Goal: Task Accomplishment & Management: Use online tool/utility

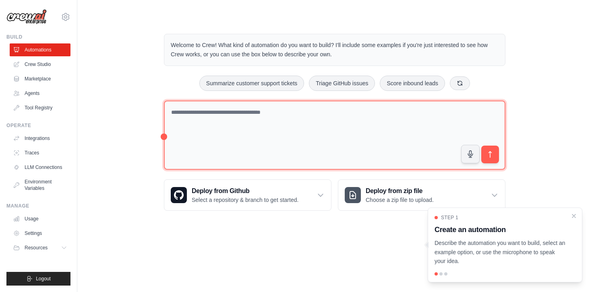
click at [237, 124] on textarea at bounding box center [334, 136] width 341 height 70
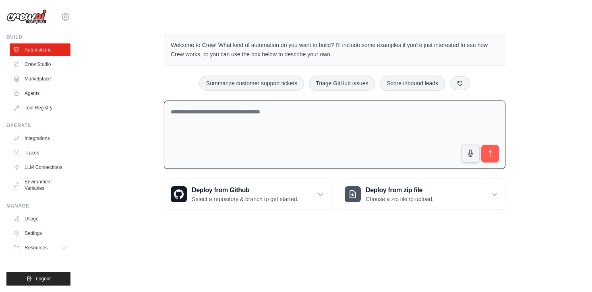
click at [198, 115] on textarea at bounding box center [334, 135] width 341 height 69
click at [37, 95] on link "Agents" at bounding box center [40, 93] width 61 height 13
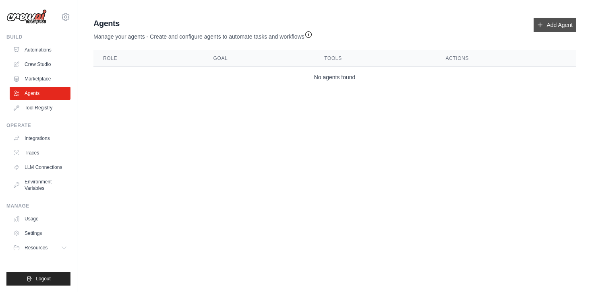
click at [554, 25] on link "Add Agent" at bounding box center [554, 25] width 42 height 14
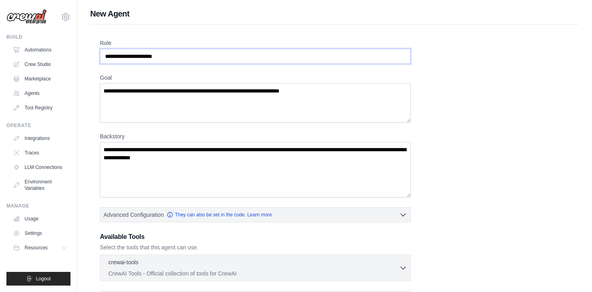
click at [200, 56] on input "Role" at bounding box center [255, 56] width 311 height 15
click at [212, 94] on textarea "Goal" at bounding box center [255, 102] width 311 height 39
click at [326, 91] on textarea "Goal" at bounding box center [255, 102] width 311 height 39
click at [320, 94] on textarea "Goal" at bounding box center [255, 102] width 311 height 39
click at [331, 91] on textarea "Goal" at bounding box center [255, 102] width 311 height 39
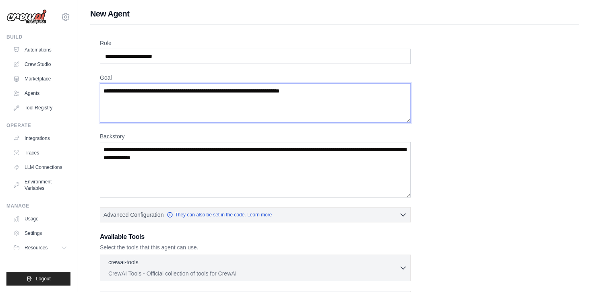
click at [225, 89] on textarea "Goal" at bounding box center [255, 102] width 311 height 39
click at [215, 165] on textarea "Backstory" at bounding box center [255, 170] width 311 height 56
click at [232, 155] on textarea "Backstory" at bounding box center [255, 170] width 311 height 56
click at [221, 158] on textarea "Backstory" at bounding box center [255, 170] width 311 height 56
drag, startPoint x: 104, startPoint y: 157, endPoint x: 222, endPoint y: 159, distance: 118.0
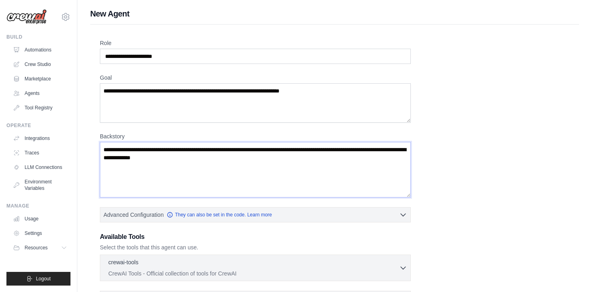
click at [222, 159] on textarea "Backstory" at bounding box center [255, 170] width 311 height 56
click at [214, 158] on textarea "Backstory" at bounding box center [255, 170] width 311 height 56
click at [298, 86] on textarea "Goal" at bounding box center [255, 102] width 311 height 39
click at [326, 97] on textarea "Goal" at bounding box center [255, 102] width 311 height 39
click at [270, 152] on textarea "Backstory" at bounding box center [255, 170] width 311 height 56
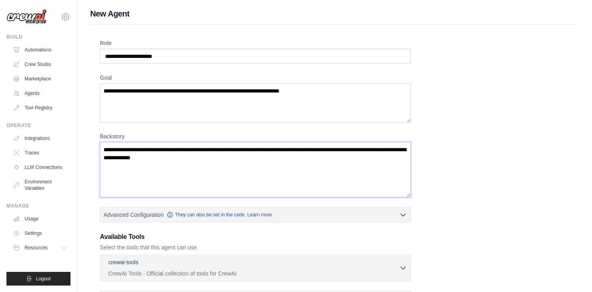
click at [270, 152] on textarea "Backstory" at bounding box center [255, 170] width 311 height 56
click at [227, 158] on textarea "Backstory" at bounding box center [255, 170] width 311 height 56
drag, startPoint x: 227, startPoint y: 158, endPoint x: 98, endPoint y: 146, distance: 129.4
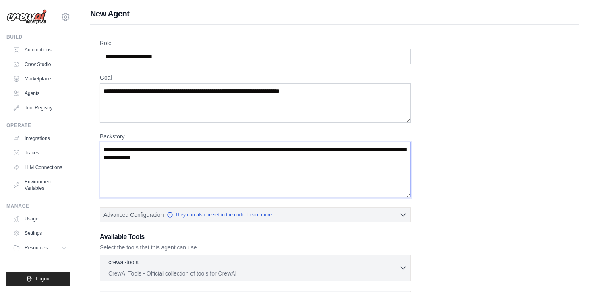
click at [98, 146] on div "Role Goal Backstory Advanced Configuration They can also be set in the code. Le…" at bounding box center [334, 224] width 489 height 399
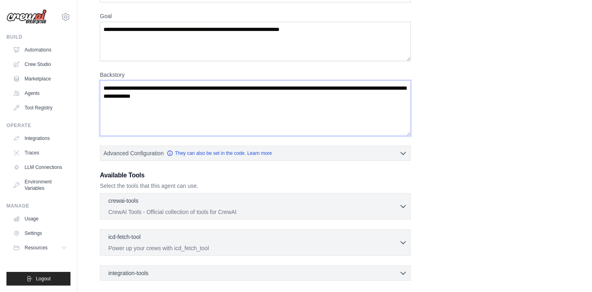
scroll to position [48, 0]
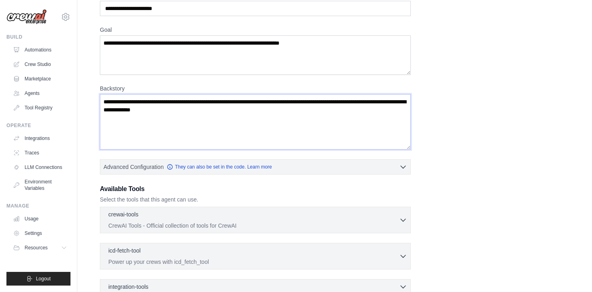
click at [214, 120] on textarea "Backstory" at bounding box center [255, 122] width 311 height 56
click at [221, 116] on textarea "Backstory" at bounding box center [255, 122] width 311 height 56
drag, startPoint x: 229, startPoint y: 109, endPoint x: 83, endPoint y: 104, distance: 146.2
click at [83, 104] on div "New Agent Role Goal Backstory Advanced Configuration They can also be set in th…" at bounding box center [334, 168] width 515 height 416
click at [45, 53] on link "Automations" at bounding box center [40, 49] width 61 height 13
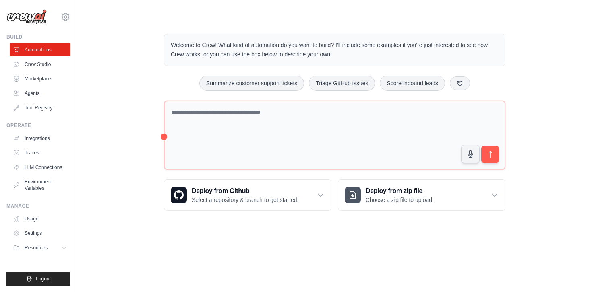
click at [47, 69] on link "Crew Studio" at bounding box center [40, 64] width 61 height 13
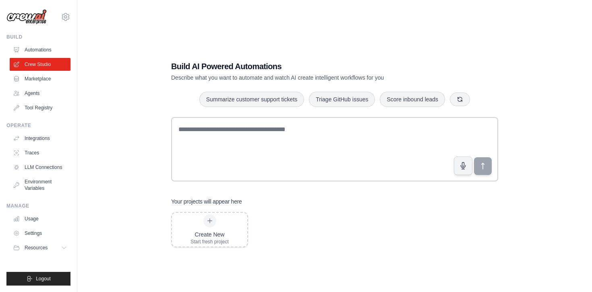
click at [43, 77] on link "Marketplace" at bounding box center [40, 78] width 61 height 13
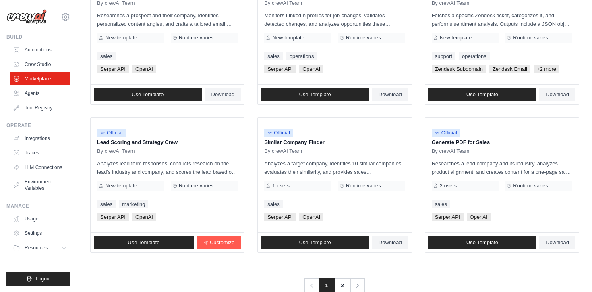
scroll to position [454, 0]
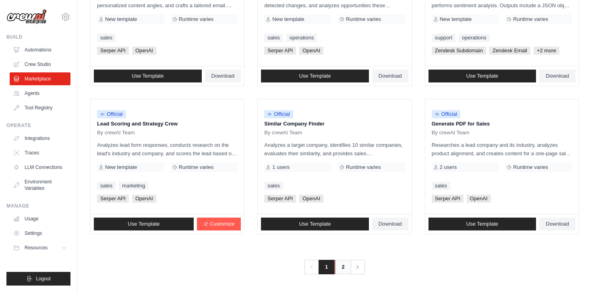
click at [341, 266] on link "2" at bounding box center [343, 267] width 16 height 14
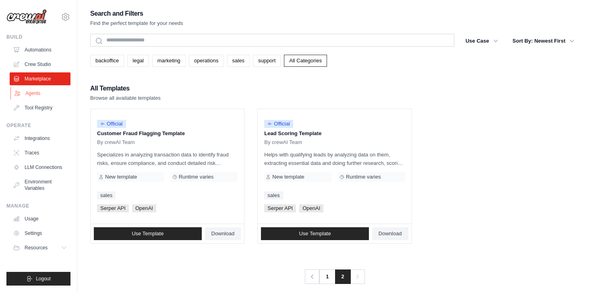
click at [39, 93] on link "Agents" at bounding box center [40, 93] width 61 height 13
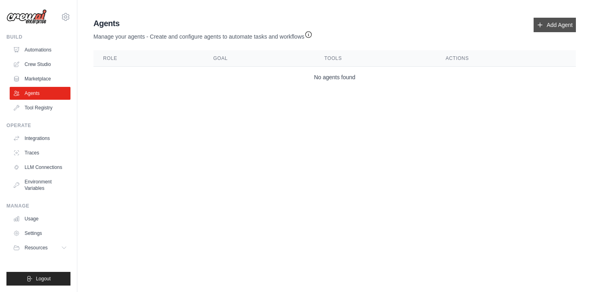
click at [559, 26] on link "Add Agent" at bounding box center [554, 25] width 42 height 14
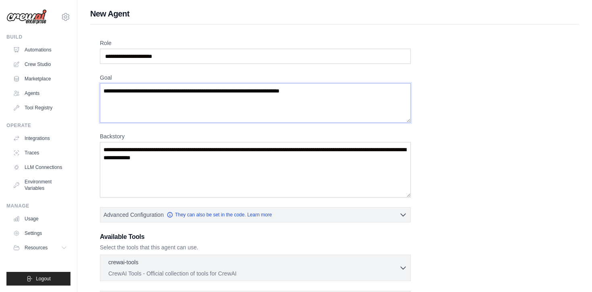
click at [162, 94] on textarea "Goal" at bounding box center [255, 102] width 311 height 39
click at [260, 93] on textarea "Goal" at bounding box center [255, 102] width 311 height 39
drag, startPoint x: 217, startPoint y: 172, endPoint x: 218, endPoint y: 164, distance: 8.1
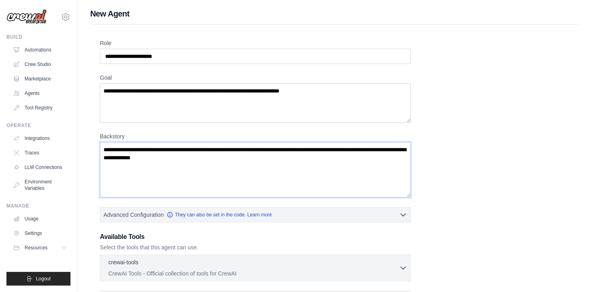
click at [217, 172] on textarea "Backstory" at bounding box center [255, 170] width 311 height 56
click at [39, 140] on link "Integrations" at bounding box center [40, 138] width 61 height 13
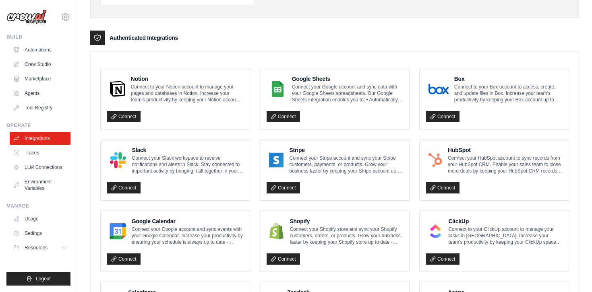
scroll to position [176, 0]
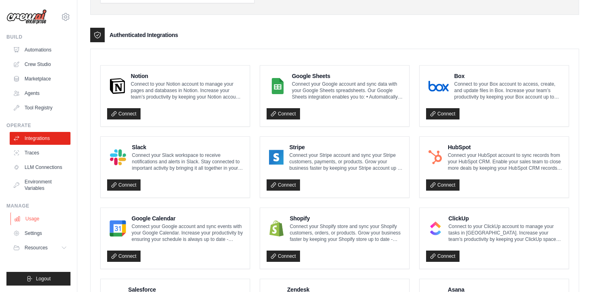
click at [39, 220] on link "Usage" at bounding box center [40, 219] width 61 height 13
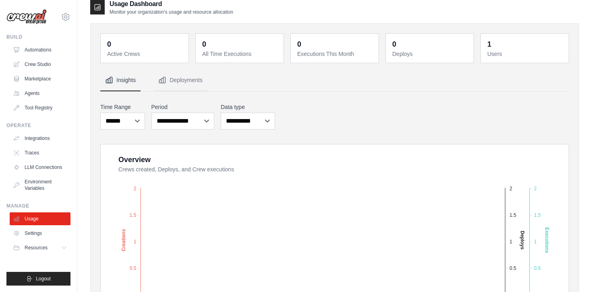
scroll to position [8, 0]
click at [38, 81] on link "Marketplace" at bounding box center [40, 78] width 61 height 13
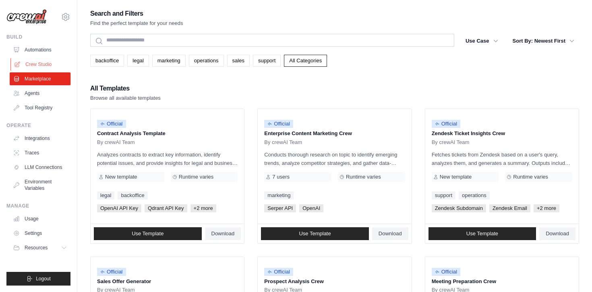
click at [41, 64] on link "Crew Studio" at bounding box center [40, 64] width 61 height 13
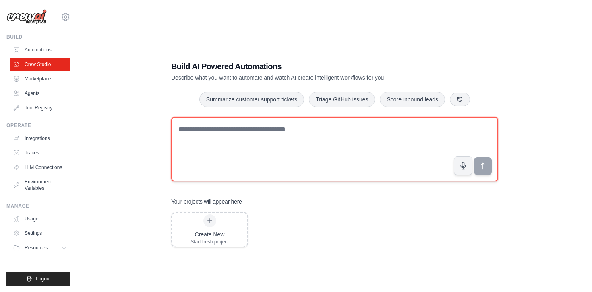
click at [221, 150] on textarea at bounding box center [334, 149] width 327 height 64
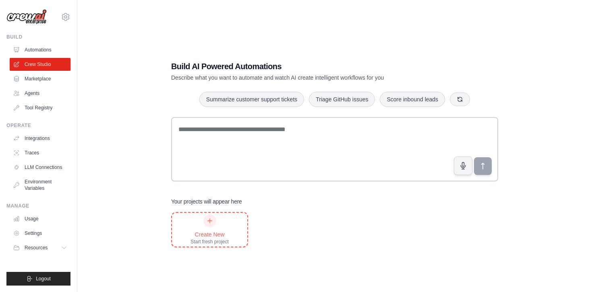
click at [211, 226] on div at bounding box center [209, 221] width 13 height 13
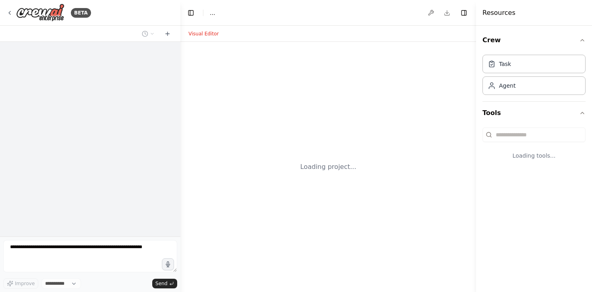
select select "****"
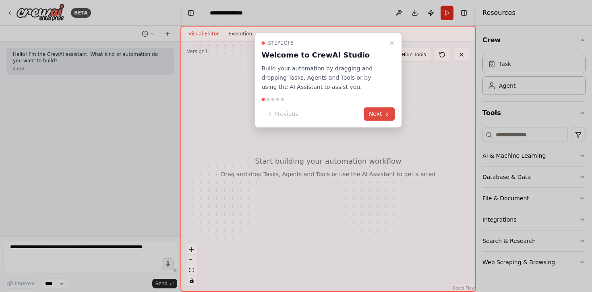
click at [378, 112] on button "Next" at bounding box center [379, 114] width 31 height 13
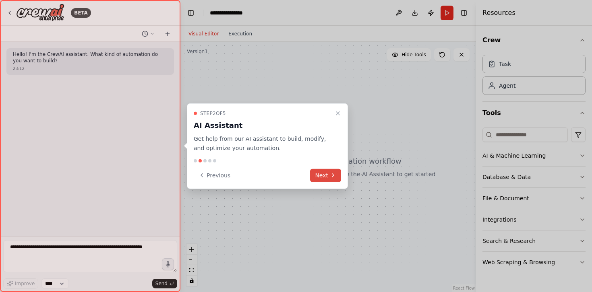
click at [329, 178] on button "Next" at bounding box center [325, 175] width 31 height 13
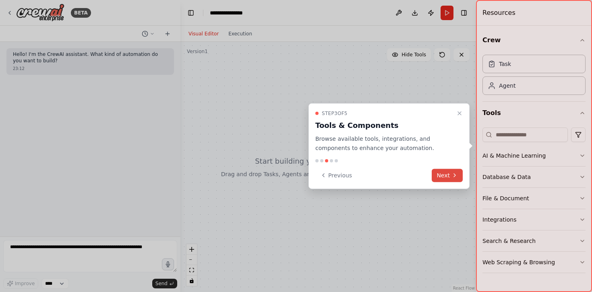
click at [446, 174] on button "Next" at bounding box center [447, 175] width 31 height 13
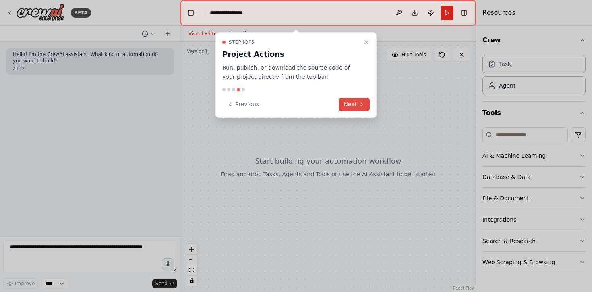
click at [352, 105] on button "Next" at bounding box center [354, 104] width 31 height 13
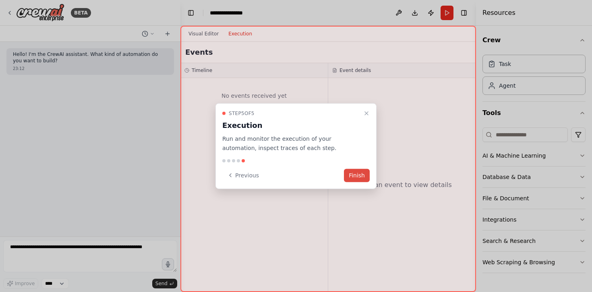
click at [359, 174] on button "Finish" at bounding box center [357, 175] width 26 height 13
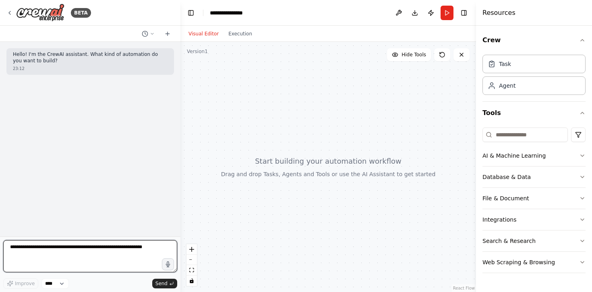
click at [75, 250] on textarea at bounding box center [90, 256] width 174 height 32
click at [257, 13] on icon "breadcrumb" at bounding box center [257, 12] width 5 height 5
click at [245, 13] on div "**********" at bounding box center [230, 13] width 41 height 8
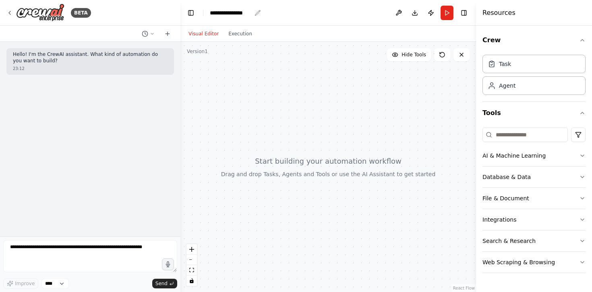
click at [245, 13] on div "**********" at bounding box center [230, 13] width 41 height 8
click at [245, 13] on div "**********" at bounding box center [240, 13] width 60 height 8
click at [413, 12] on button "Download" at bounding box center [414, 13] width 13 height 14
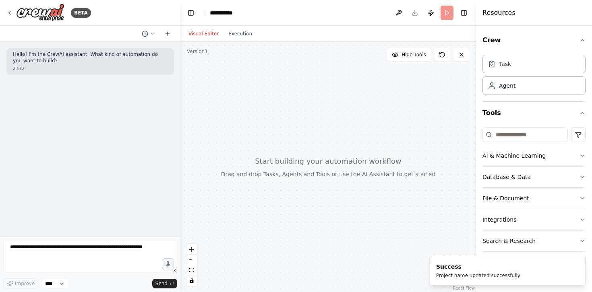
click at [359, 18] on header "**********" at bounding box center [328, 13] width 296 height 26
click at [74, 248] on textarea at bounding box center [90, 256] width 174 height 32
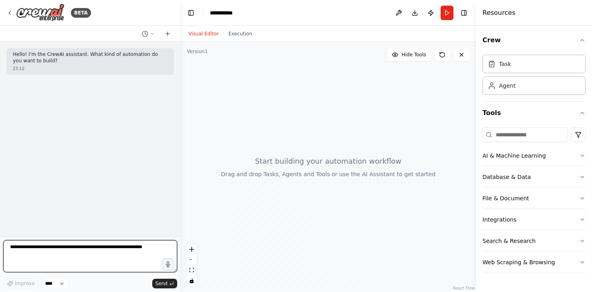
click at [48, 251] on textarea at bounding box center [90, 256] width 174 height 32
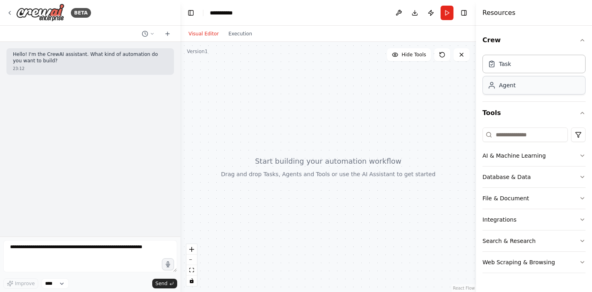
click at [508, 87] on div "Agent" at bounding box center [507, 85] width 17 height 8
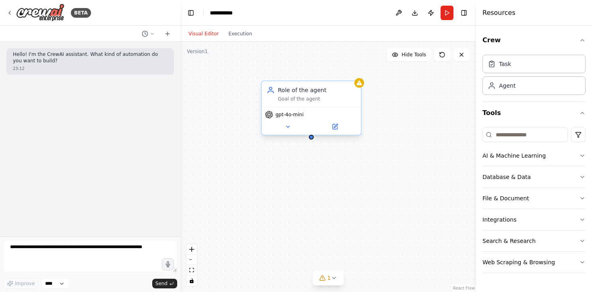
click at [296, 91] on div "Role of the agent" at bounding box center [317, 90] width 78 height 8
click at [296, 99] on div "Goal of the agent" at bounding box center [317, 99] width 78 height 6
click at [304, 101] on div "Goal of the agent" at bounding box center [317, 99] width 78 height 6
click at [355, 75] on icon at bounding box center [354, 73] width 3 height 4
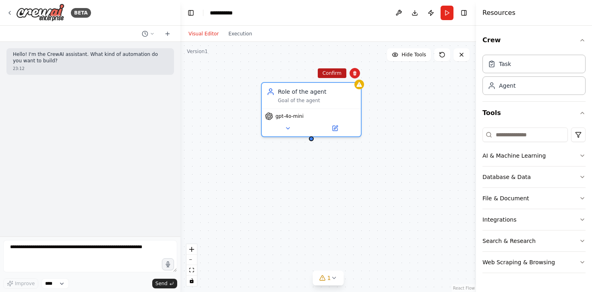
click at [334, 74] on button "Confirm" at bounding box center [332, 73] width 29 height 10
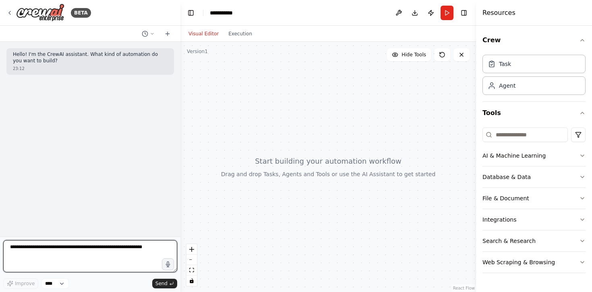
click at [58, 252] on textarea at bounding box center [90, 256] width 174 height 32
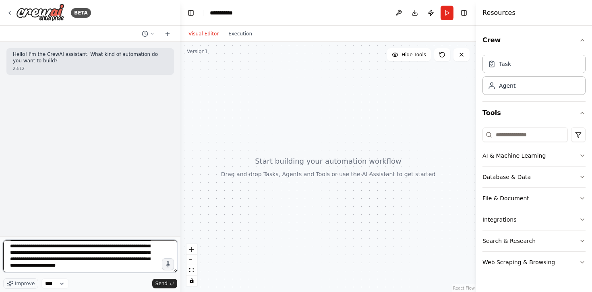
scroll to position [17, 0]
type textarea "**********"
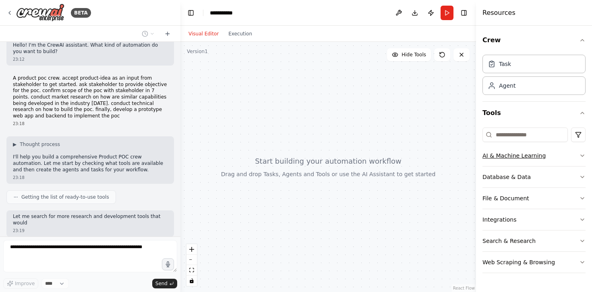
scroll to position [57, 0]
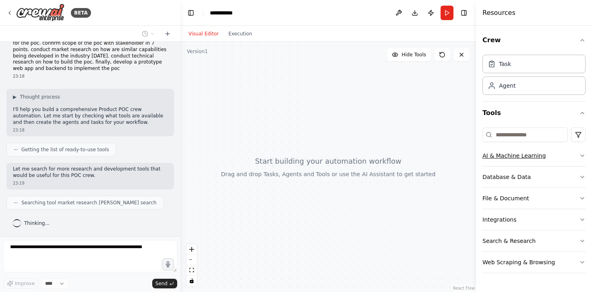
click at [579, 157] on icon "button" at bounding box center [582, 156] width 6 height 6
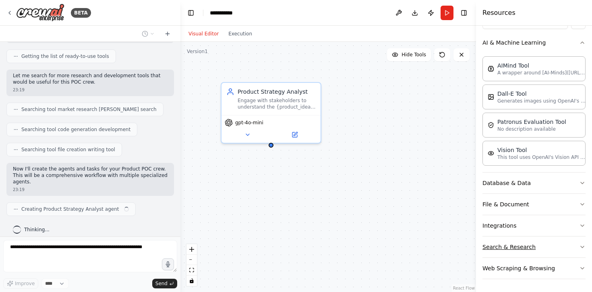
scroll to position [157, 0]
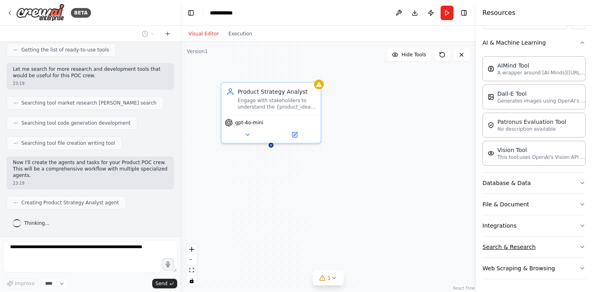
click at [558, 248] on button "Search & Research" at bounding box center [533, 247] width 103 height 21
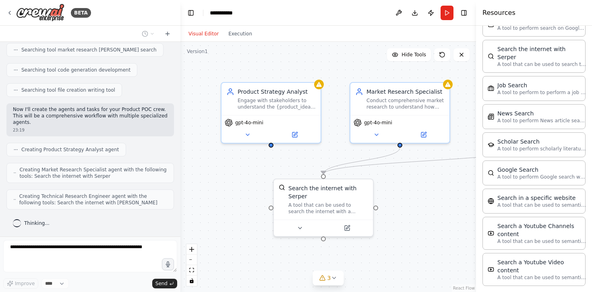
scroll to position [236, 0]
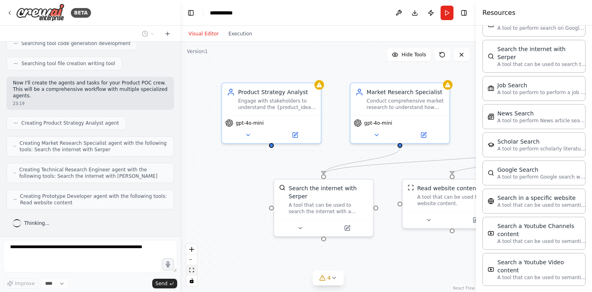
click at [193, 273] on button "fit view" at bounding box center [191, 270] width 10 height 10
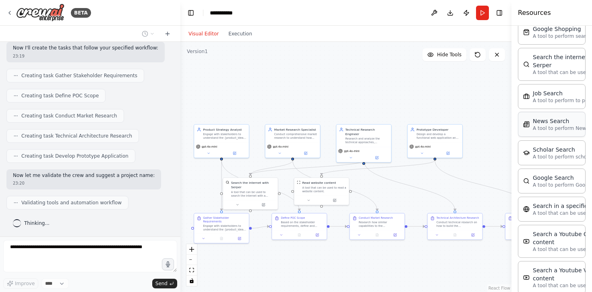
scroll to position [431, 0]
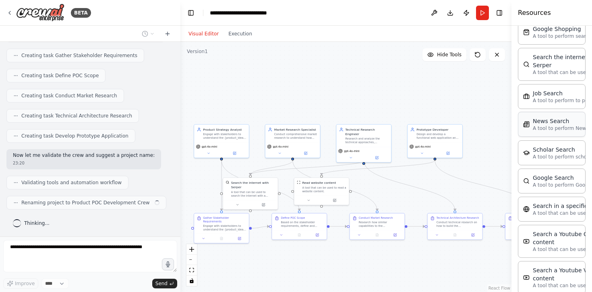
drag, startPoint x: 479, startPoint y: 95, endPoint x: 533, endPoint y: 99, distance: 54.1
click at [533, 99] on div "Resources Crew Task Agent Tools AI & Machine Learning AIMind Tool A wrapper aro…" at bounding box center [551, 146] width 81 height 292
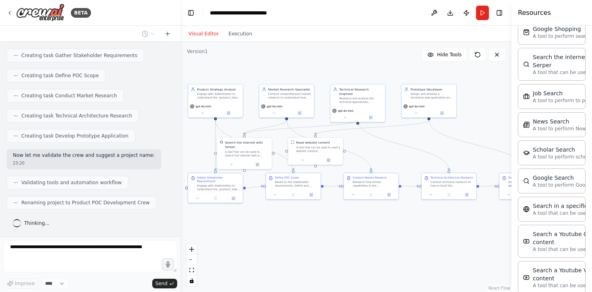
drag, startPoint x: 305, startPoint y: 256, endPoint x: 299, endPoint y: 215, distance: 40.7
click at [299, 215] on div ".deletable-edge-delete-btn { width: 20px; height: 20px; border: 0px solid #ffff…" at bounding box center [345, 167] width 331 height 250
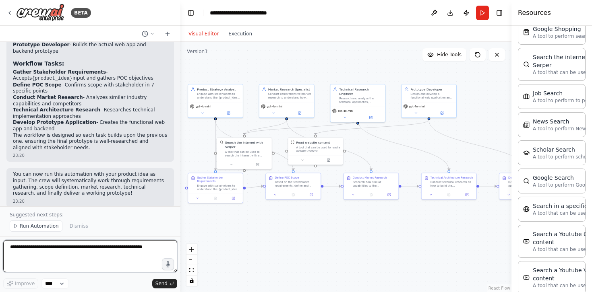
scroll to position [700, 0]
click at [92, 252] on textarea at bounding box center [90, 256] width 174 height 32
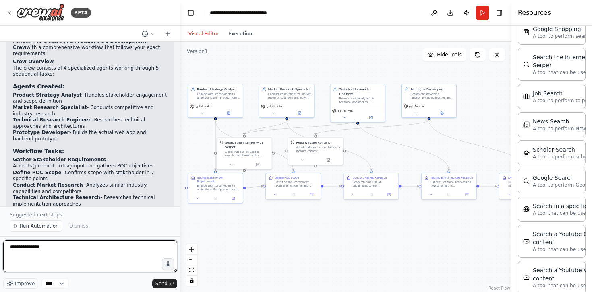
scroll to position [604, 0]
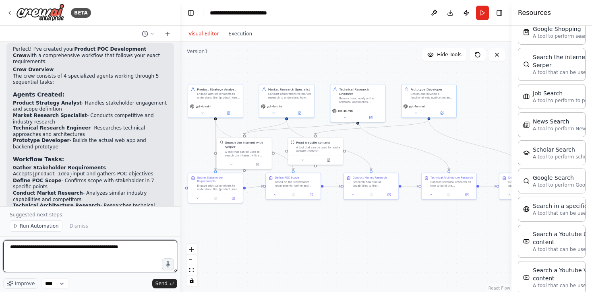
type textarea "**********"
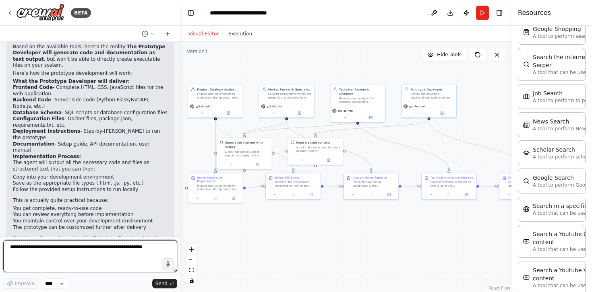
scroll to position [1116, 0]
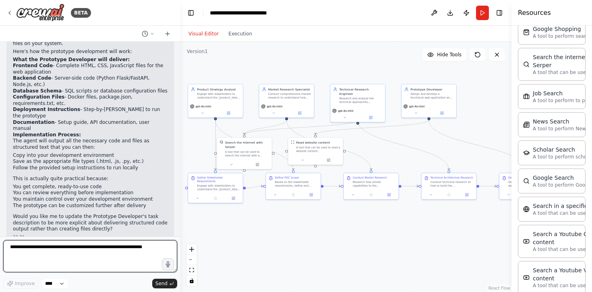
click at [102, 246] on textarea at bounding box center [90, 256] width 174 height 32
type textarea "**********"
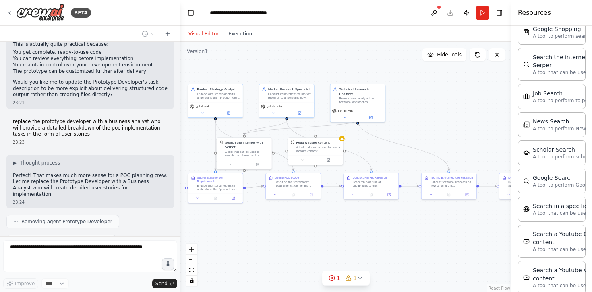
scroll to position [1271, 0]
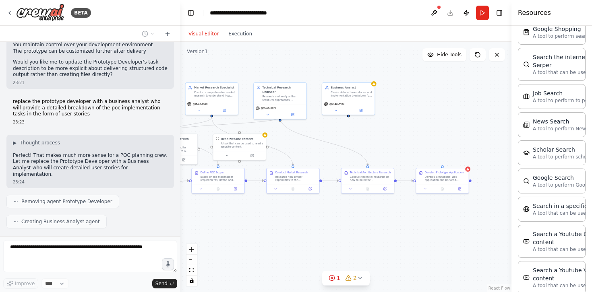
drag, startPoint x: 377, startPoint y: 237, endPoint x: 300, endPoint y: 229, distance: 77.6
click at [300, 229] on div ".deletable-edge-delete-btn { width: 20px; height: 20px; border: 0px solid #ffff…" at bounding box center [345, 167] width 331 height 250
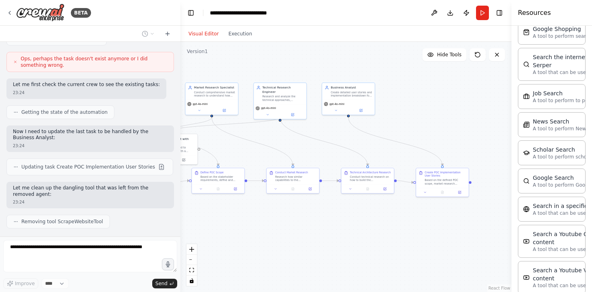
scroll to position [1474, 0]
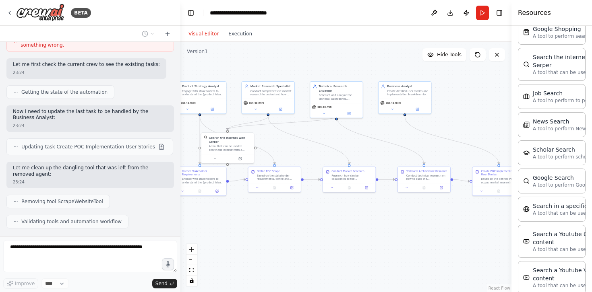
drag, startPoint x: 268, startPoint y: 210, endPoint x: 325, endPoint y: 209, distance: 56.4
click at [325, 209] on div ".deletable-edge-delete-btn { width: 20px; height: 20px; border: 0px solid #ffff…" at bounding box center [345, 167] width 331 height 250
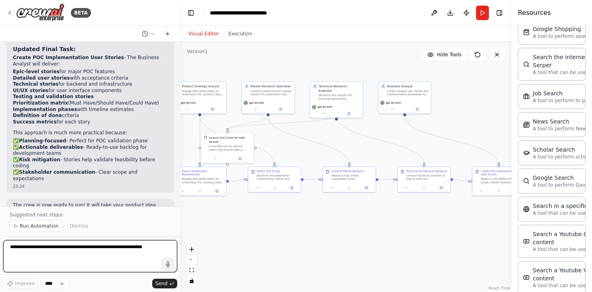
scroll to position [1745, 0]
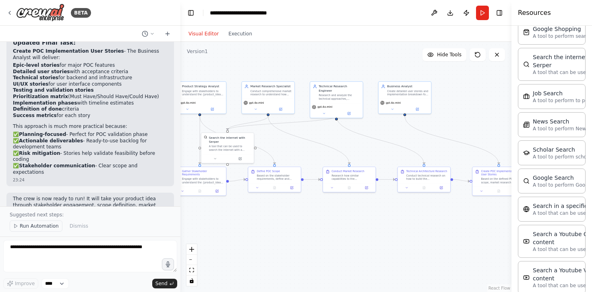
click at [41, 224] on span "Run Automation" at bounding box center [39, 226] width 39 height 6
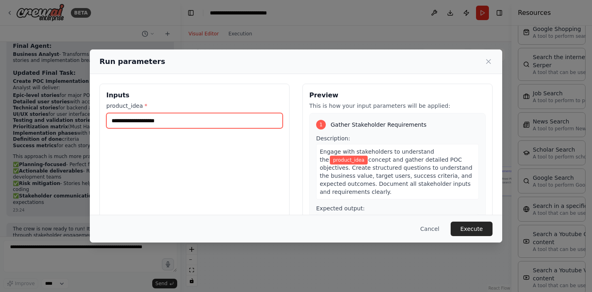
click at [157, 120] on input "product_idea *" at bounding box center [194, 120] width 176 height 15
paste input "**********"
type input "**********"
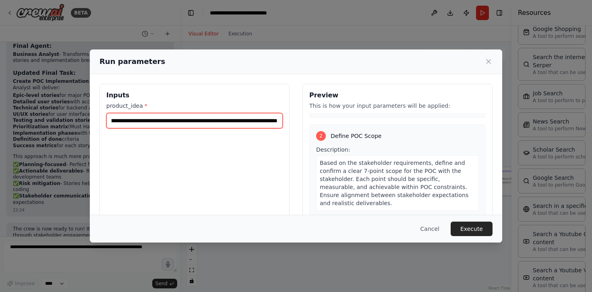
scroll to position [193, 0]
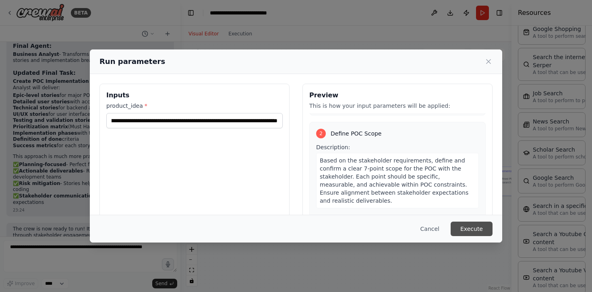
click at [470, 229] on button "Execute" at bounding box center [472, 229] width 42 height 14
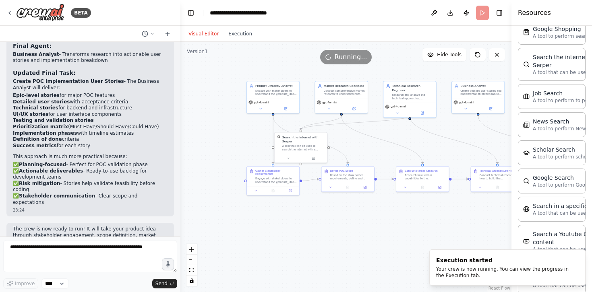
drag, startPoint x: 377, startPoint y: 132, endPoint x: 451, endPoint y: 131, distance: 73.3
click at [451, 131] on div ".deletable-edge-delete-btn { width: 20px; height: 20px; border: 0px solid #ffff…" at bounding box center [345, 167] width 331 height 250
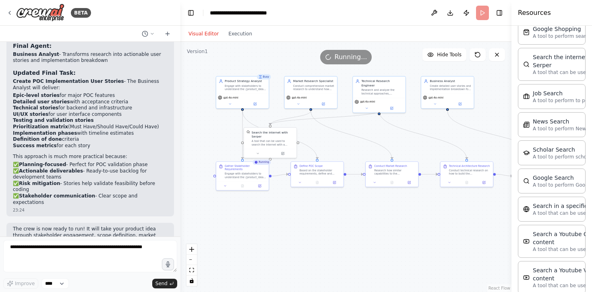
drag, startPoint x: 347, startPoint y: 143, endPoint x: 316, endPoint y: 138, distance: 31.0
click at [316, 138] on div ".deletable-edge-delete-btn { width: 20px; height: 20px; border: 0px solid #ffff…" at bounding box center [345, 167] width 331 height 250
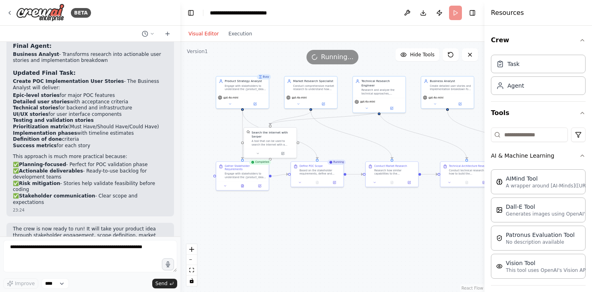
drag, startPoint x: 512, startPoint y: 130, endPoint x: 484, endPoint y: 130, distance: 27.8
click at [484, 130] on div at bounding box center [485, 146] width 3 height 292
click at [241, 37] on button "Execution" at bounding box center [239, 34] width 33 height 10
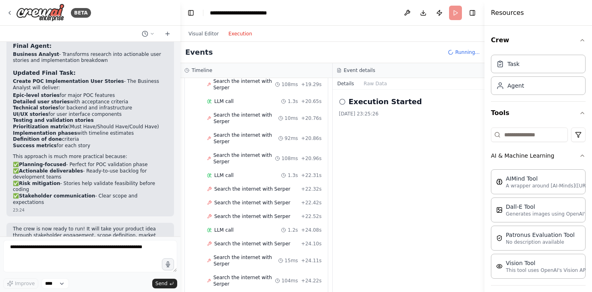
scroll to position [867, 0]
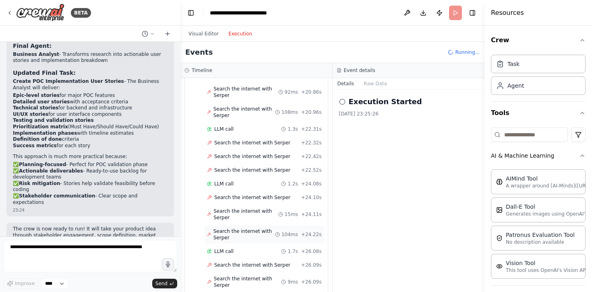
scroll to position [961, 0]
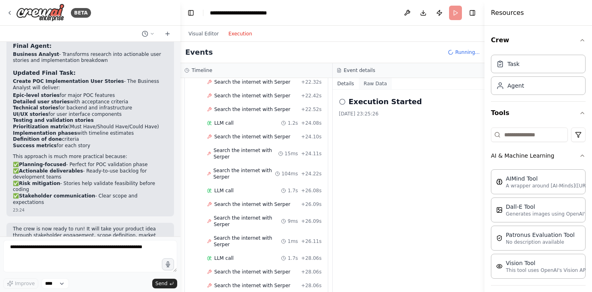
click at [376, 85] on button "Raw Data" at bounding box center [375, 83] width 33 height 11
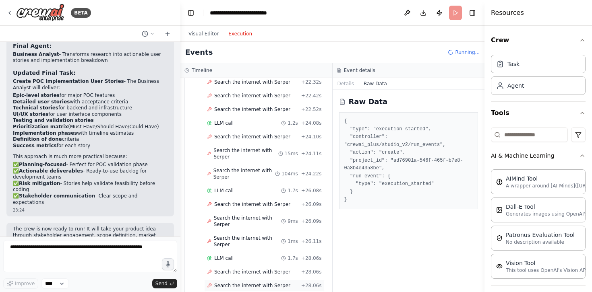
click at [247, 283] on span "Search the internet with Serper" at bounding box center [252, 286] width 76 height 6
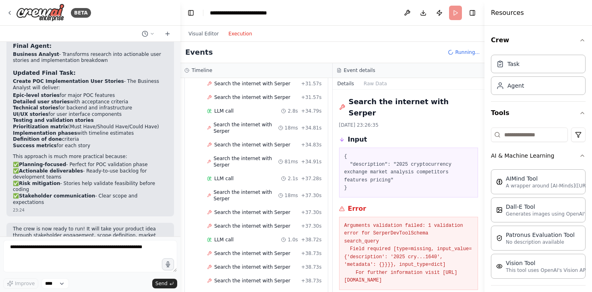
scroll to position [1309, 0]
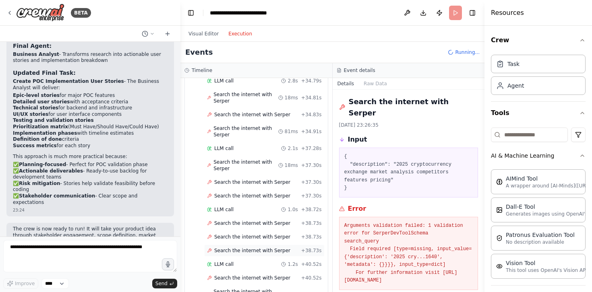
click at [256, 248] on span "Search the internet with Serper" at bounding box center [252, 251] width 76 height 6
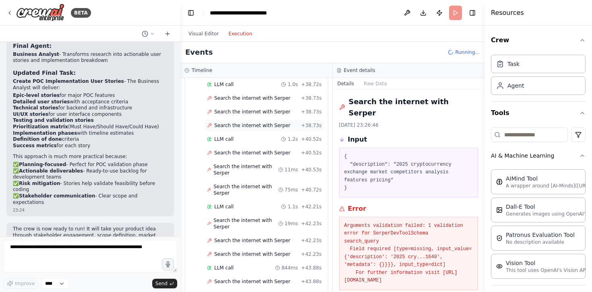
scroll to position [1505, 0]
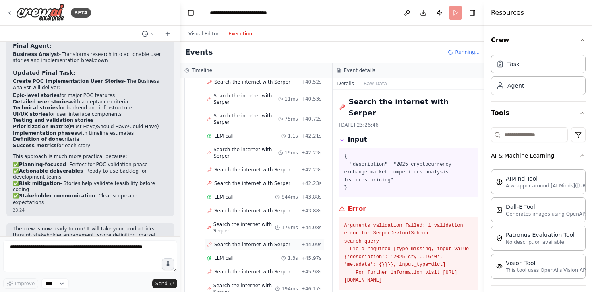
click at [258, 242] on span "Search the internet with Serper" at bounding box center [252, 245] width 76 height 6
click at [254, 269] on span "Search the internet with Serper" at bounding box center [252, 272] width 76 height 6
click at [256, 283] on span "Search the internet with Serper" at bounding box center [244, 289] width 62 height 13
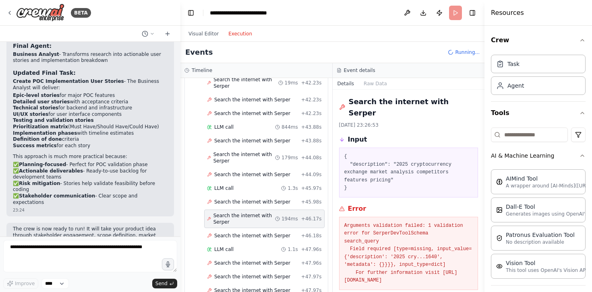
scroll to position [1621, 0]
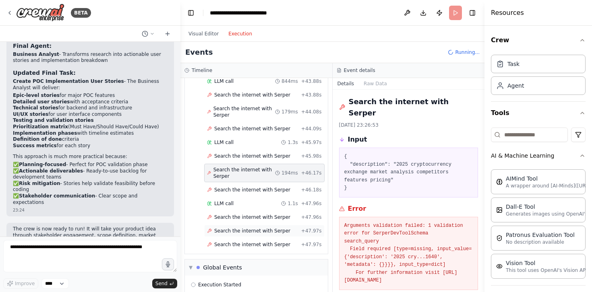
click at [253, 228] on span "Search the internet with Serper" at bounding box center [252, 231] width 76 height 6
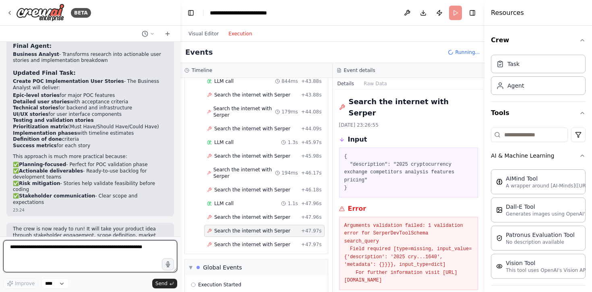
click at [105, 251] on textarea at bounding box center [90, 256] width 174 height 32
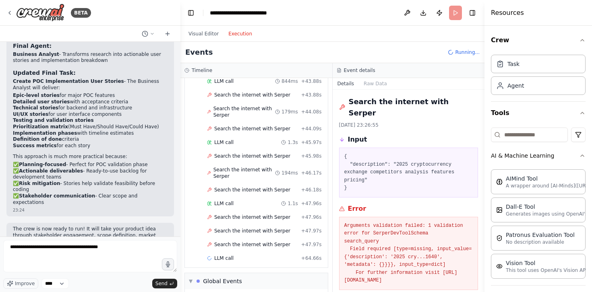
copy pre "Arguments validation failed: 1 validation error for SerperDevToolSchema search_…"
drag, startPoint x: 466, startPoint y: 269, endPoint x: 343, endPoint y: 216, distance: 133.1
click at [343, 217] on div "Arguments validation failed: 1 validation error for SerperDevToolSchema search_…" at bounding box center [408, 253] width 139 height 73
click at [124, 250] on textarea "**********" at bounding box center [90, 256] width 174 height 32
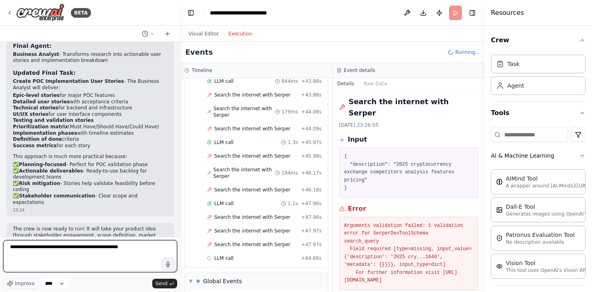
paste textarea "**********"
type textarea "**********"
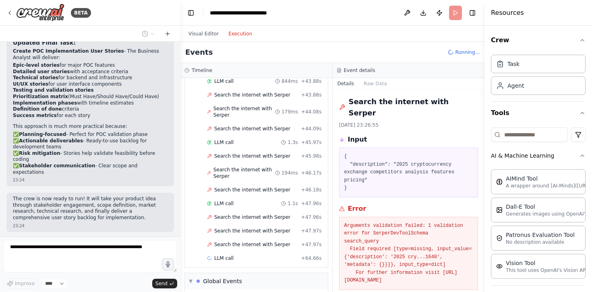
scroll to position [1794, 0]
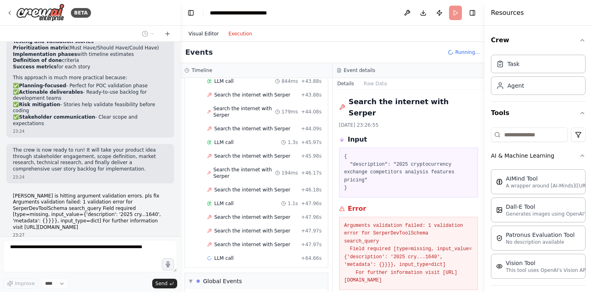
click at [208, 36] on button "Visual Editor" at bounding box center [204, 34] width 40 height 10
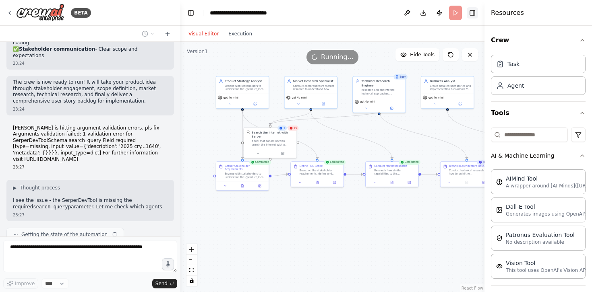
scroll to position [1868, 0]
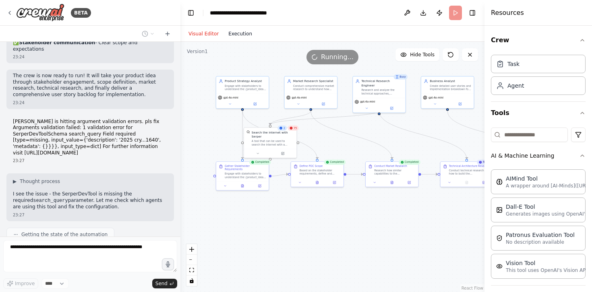
click at [240, 34] on button "Execution" at bounding box center [239, 34] width 33 height 10
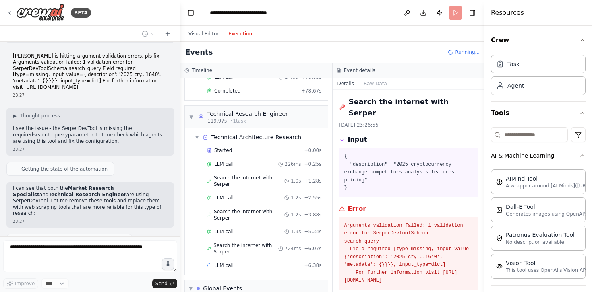
scroll to position [1954, 0]
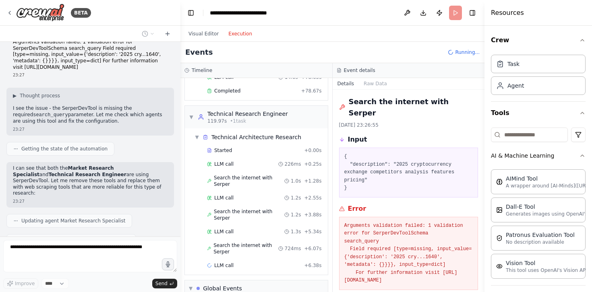
click at [457, 10] on header "**********" at bounding box center [332, 13] width 304 height 26
click at [463, 53] on span "Running..." at bounding box center [467, 52] width 25 height 6
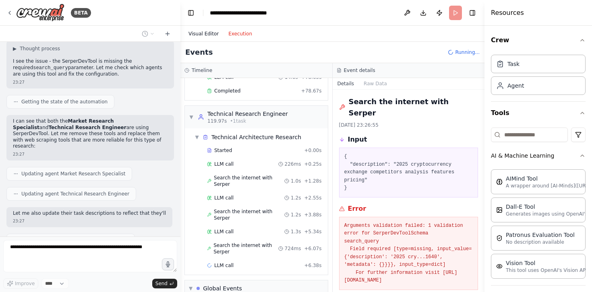
click at [211, 35] on button "Visual Editor" at bounding box center [204, 34] width 40 height 10
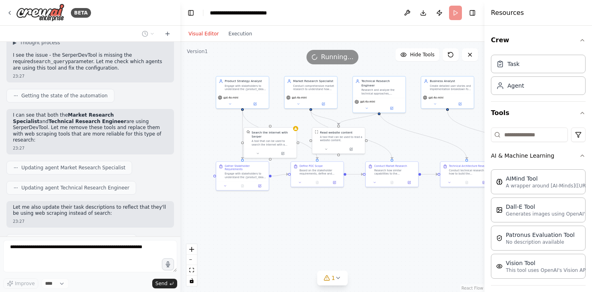
click at [337, 59] on span "Running..." at bounding box center [337, 57] width 33 height 10
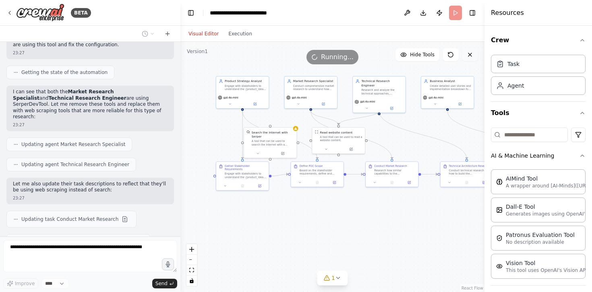
click at [466, 53] on button at bounding box center [470, 54] width 16 height 13
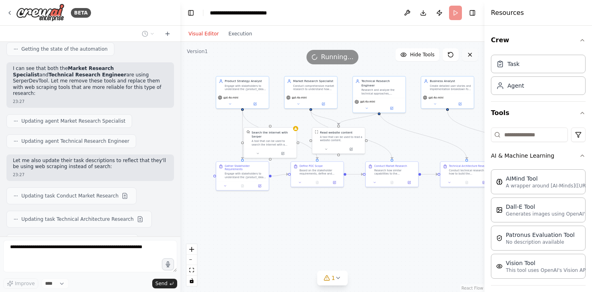
click at [470, 54] on icon at bounding box center [470, 55] width 6 height 6
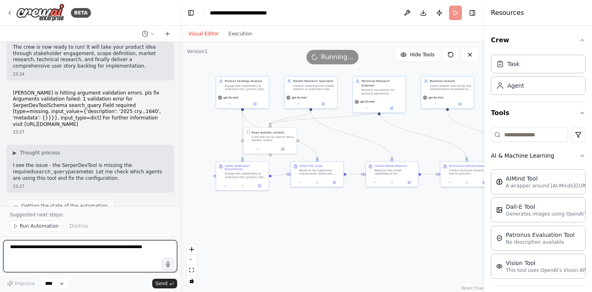
scroll to position [1901, 0]
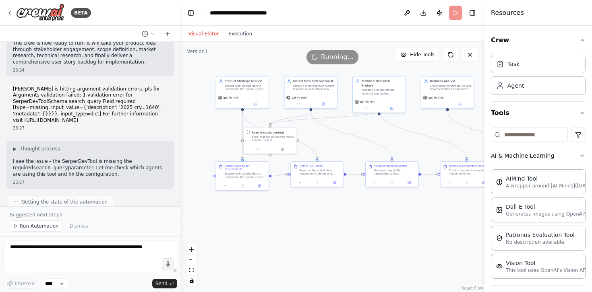
drag, startPoint x: 130, startPoint y: 142, endPoint x: 132, endPoint y: 118, distance: 23.8
click at [132, 146] on div "▶ Thought process I see the issue - the SerperDevTool is missing the required s…" at bounding box center [90, 162] width 155 height 32
click at [132, 146] on div "▶ Thought process" at bounding box center [90, 149] width 155 height 6
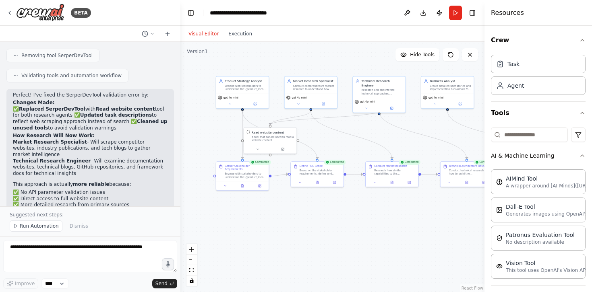
scroll to position [2310, 0]
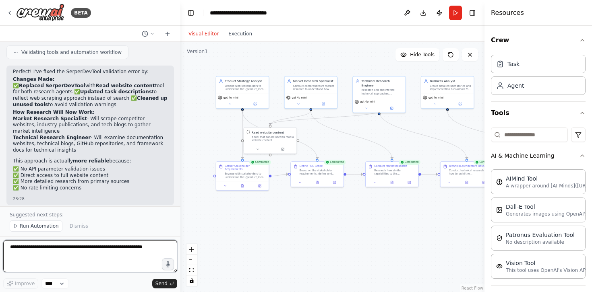
click at [120, 246] on textarea at bounding box center [90, 256] width 174 height 32
click at [37, 228] on span "Run Automation" at bounding box center [39, 226] width 39 height 6
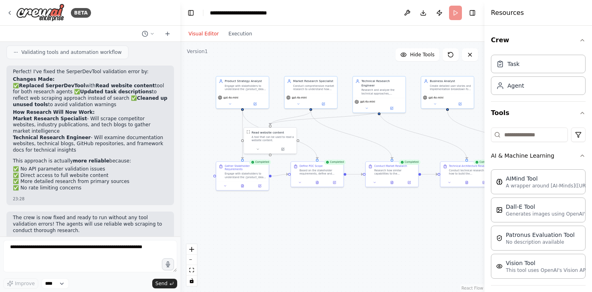
scroll to position [2280, 0]
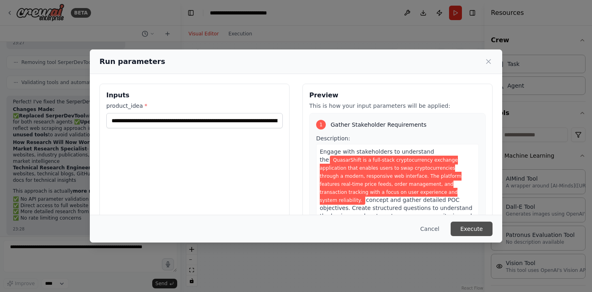
click at [458, 229] on button "Execute" at bounding box center [472, 229] width 42 height 14
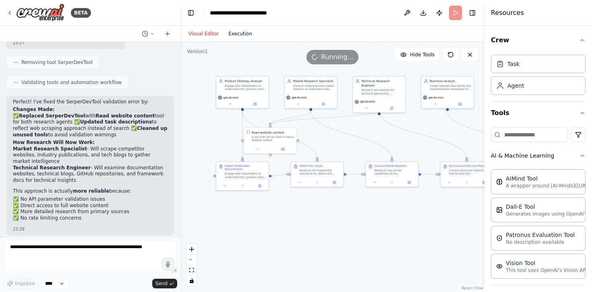
click at [243, 37] on button "Execution" at bounding box center [239, 34] width 33 height 10
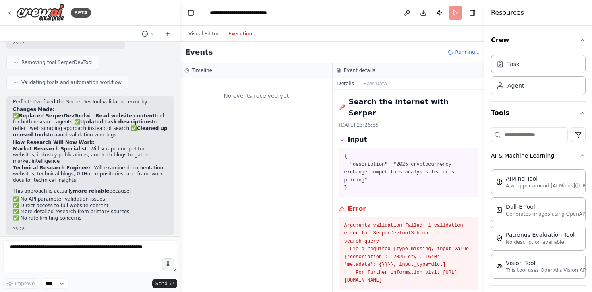
scroll to position [0, 0]
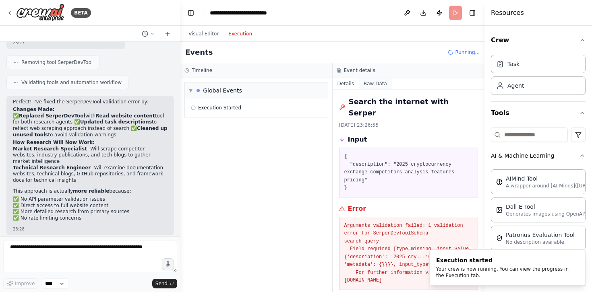
click at [372, 80] on button "Raw Data" at bounding box center [375, 83] width 33 height 11
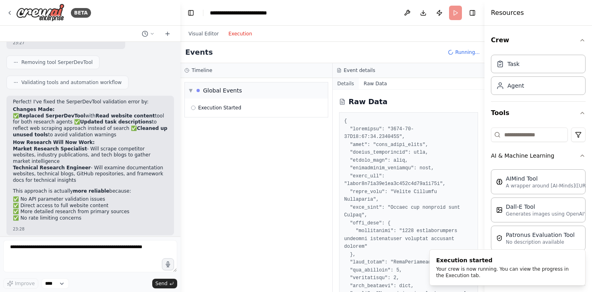
click at [341, 80] on button "Details" at bounding box center [346, 83] width 27 height 11
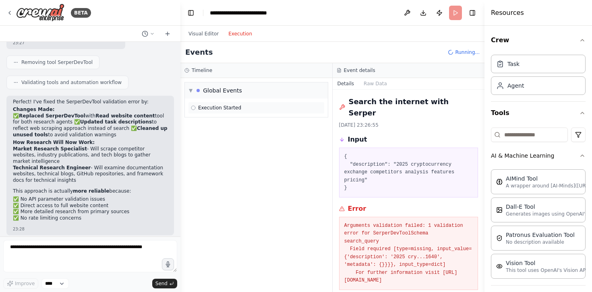
click at [217, 108] on span "Execution Started" at bounding box center [219, 108] width 43 height 6
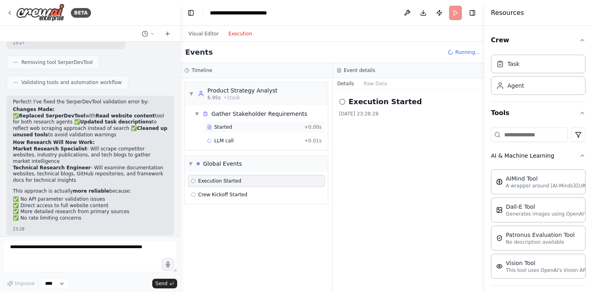
click at [230, 127] on span "Started" at bounding box center [223, 127] width 18 height 6
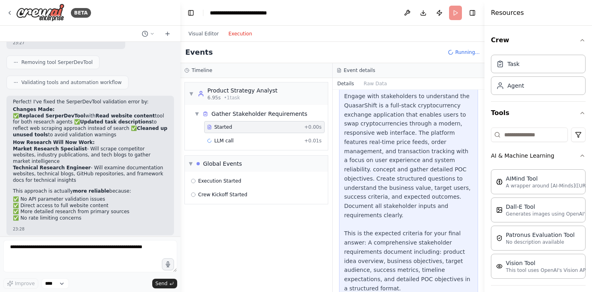
scroll to position [69, 0]
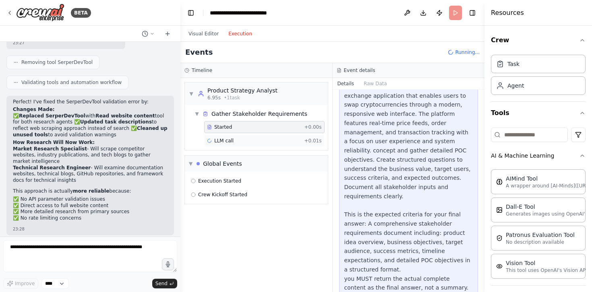
click at [235, 141] on div "LLM call + 0.01s" at bounding box center [264, 141] width 115 height 6
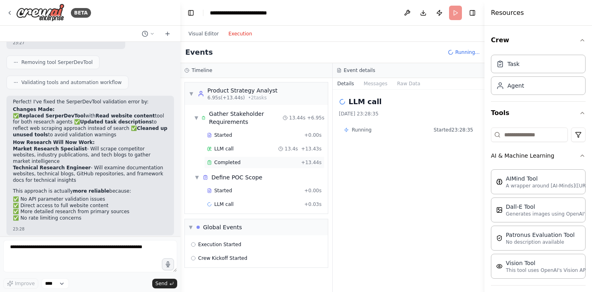
click at [231, 161] on span "Completed" at bounding box center [227, 162] width 26 height 6
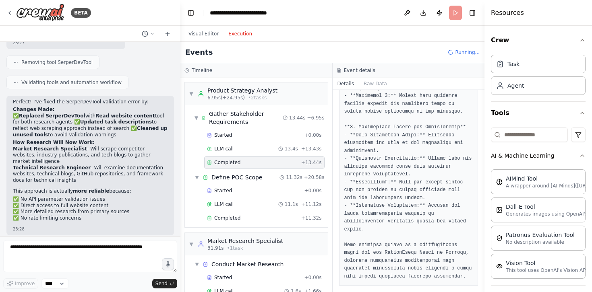
scroll to position [763, 0]
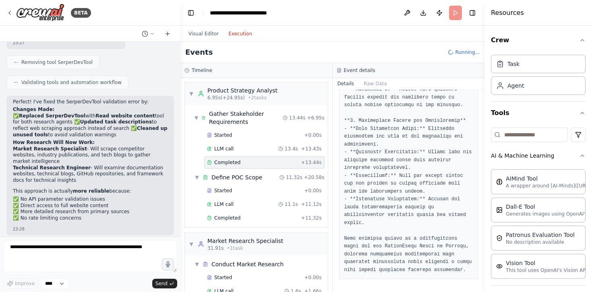
click at [239, 189] on div "Started" at bounding box center [254, 191] width 94 height 6
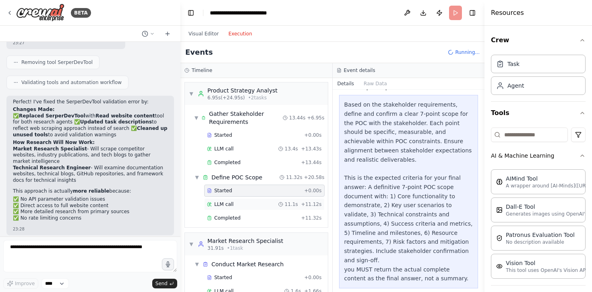
click at [241, 203] on div "LLM call 11.1s + 11.12s" at bounding box center [264, 204] width 115 height 6
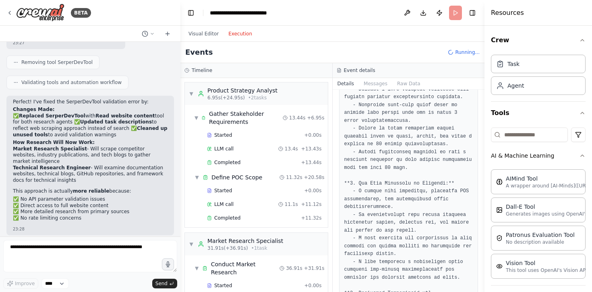
scroll to position [112, 0]
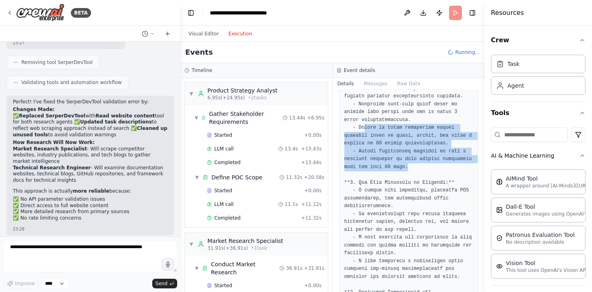
drag, startPoint x: 363, startPoint y: 127, endPoint x: 424, endPoint y: 171, distance: 74.4
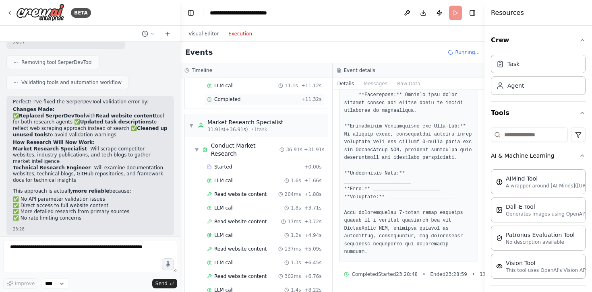
scroll to position [120, 0]
click at [245, 163] on div "Started" at bounding box center [254, 166] width 94 height 6
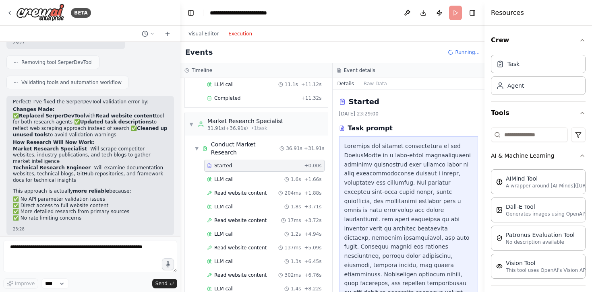
scroll to position [105, 0]
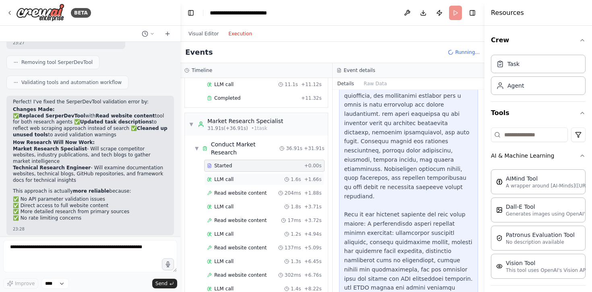
click at [233, 176] on span "LLM call" at bounding box center [223, 179] width 19 height 6
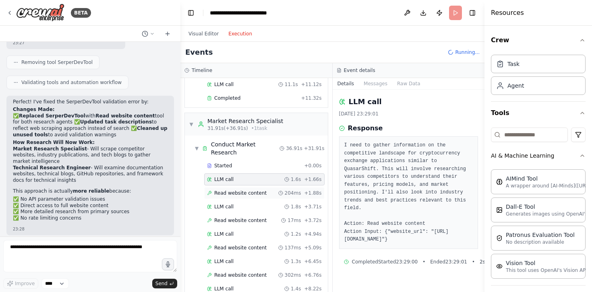
click at [242, 190] on span "Read website content" at bounding box center [240, 193] width 52 height 6
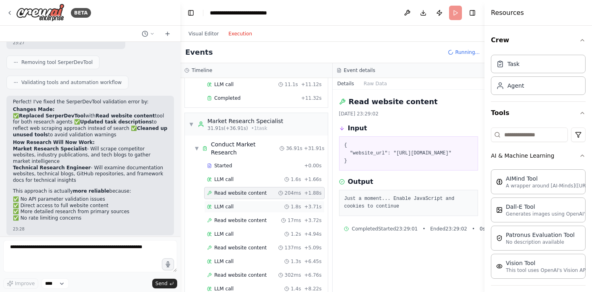
click at [243, 201] on div "LLM call 1.8s + 3.71s" at bounding box center [264, 207] width 120 height 12
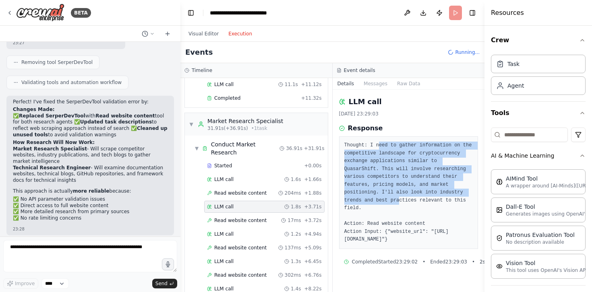
drag, startPoint x: 378, startPoint y: 147, endPoint x: 398, endPoint y: 203, distance: 59.3
click at [398, 203] on pre "Thought: I need to gather information on the competitive landscape for cryptocu…" at bounding box center [408, 193] width 129 height 102
drag, startPoint x: 399, startPoint y: 205, endPoint x: 384, endPoint y: 141, distance: 65.6
click at [384, 141] on div "Thought: I need to gather information on the competitive landscape for cryptocu…" at bounding box center [408, 192] width 139 height 113
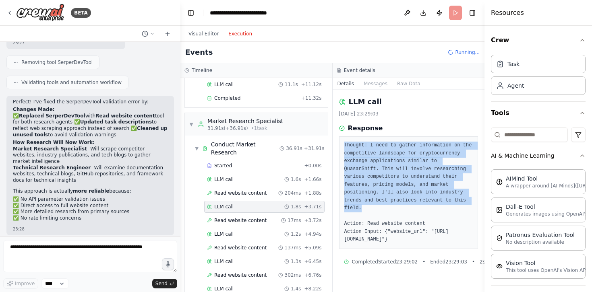
click at [387, 161] on pre "Thought: I need to gather information on the competitive landscape for cryptocu…" at bounding box center [408, 193] width 129 height 102
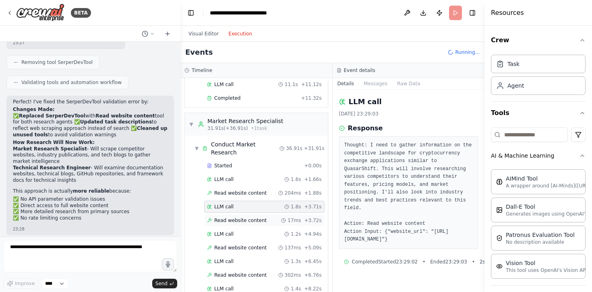
click at [236, 216] on div "Read website content 17ms + 3.72s" at bounding box center [264, 221] width 120 height 12
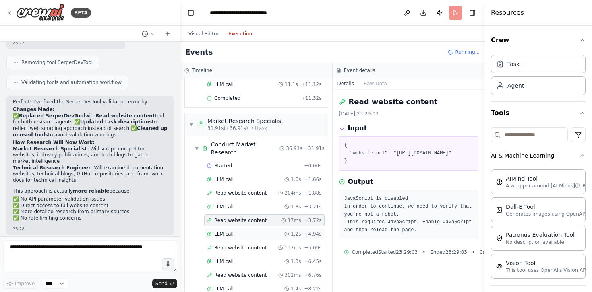
click at [235, 231] on div "LLM call 1.2s + 4.94s" at bounding box center [264, 234] width 115 height 6
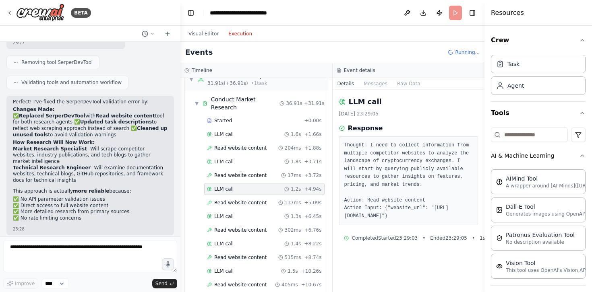
scroll to position [177, 0]
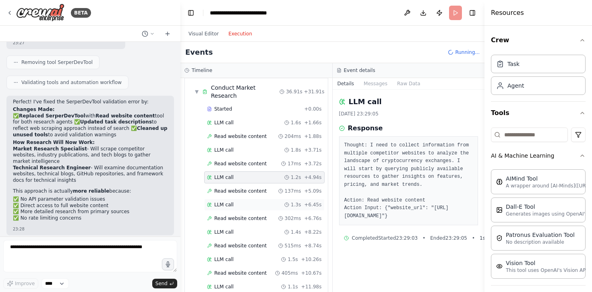
click at [245, 199] on div "LLM call 1.3s + 6.45s" at bounding box center [264, 205] width 120 height 12
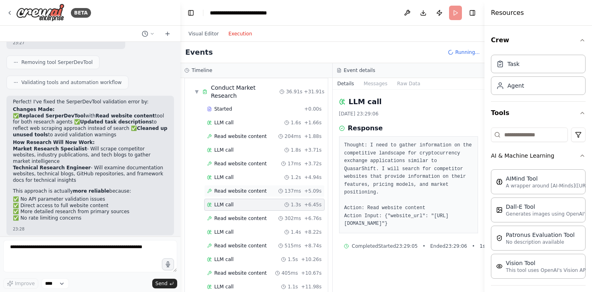
click at [248, 188] on span "Read website content" at bounding box center [240, 191] width 52 height 6
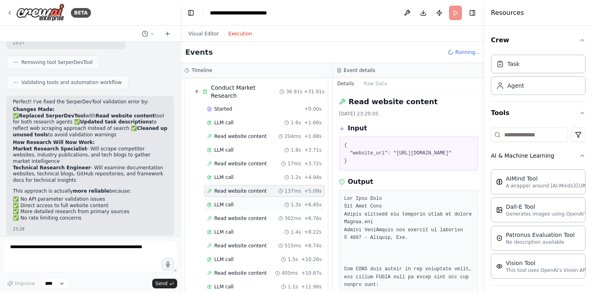
click at [245, 201] on div "LLM call 1.3s + 6.45s" at bounding box center [264, 205] width 120 height 12
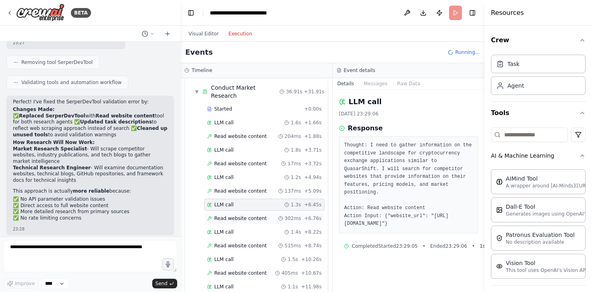
click at [245, 213] on div "Read website content 302ms + 6.76s" at bounding box center [264, 219] width 120 height 12
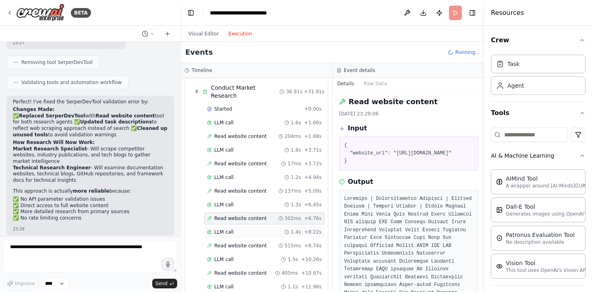
click at [244, 229] on div "LLM call 1.4s + 8.22s" at bounding box center [264, 232] width 115 height 6
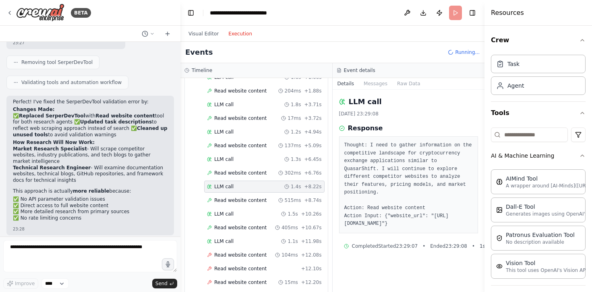
scroll to position [224, 0]
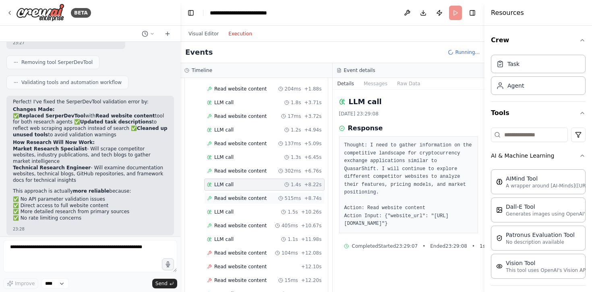
click at [251, 195] on span "Read website content" at bounding box center [240, 198] width 52 height 6
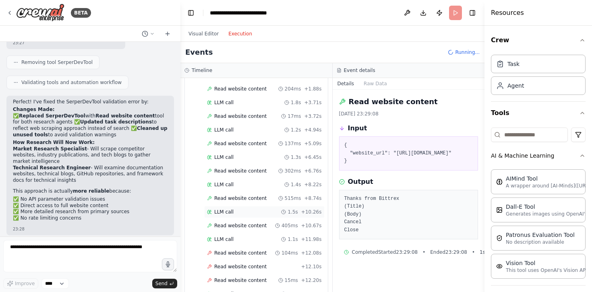
click at [243, 209] on div "LLM call 1.5s + 10.26s" at bounding box center [264, 212] width 115 height 6
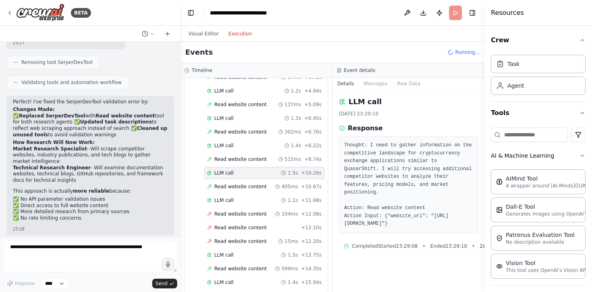
scroll to position [265, 0]
click at [243, 207] on div "Read website content 104ms + 12.08s" at bounding box center [264, 213] width 120 height 12
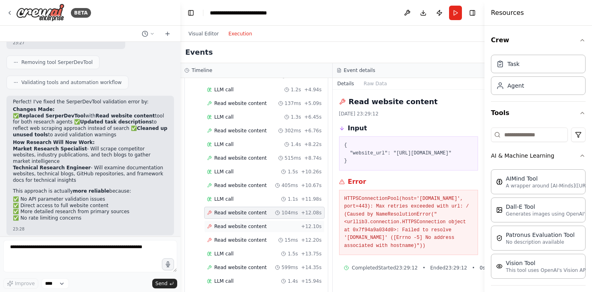
click at [243, 223] on span "Read website content" at bounding box center [240, 226] width 52 height 6
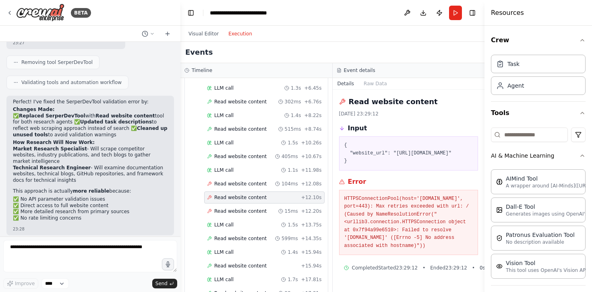
scroll to position [295, 0]
click at [246, 207] on span "Read website content" at bounding box center [240, 210] width 52 height 6
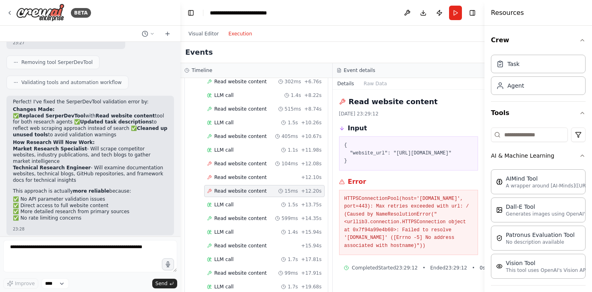
scroll to position [325, 0]
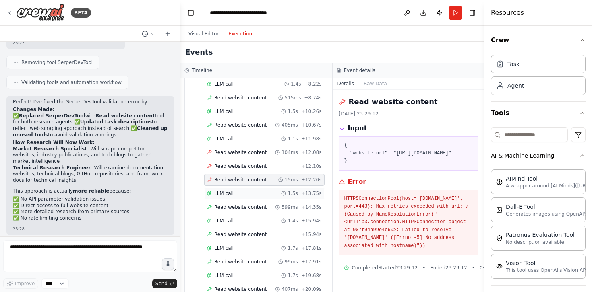
click at [246, 190] on div "LLM call 1.5s + 13.75s" at bounding box center [264, 193] width 115 height 6
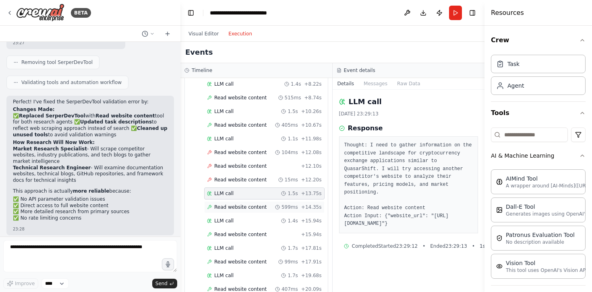
click at [245, 204] on span "Read website content" at bounding box center [240, 207] width 52 height 6
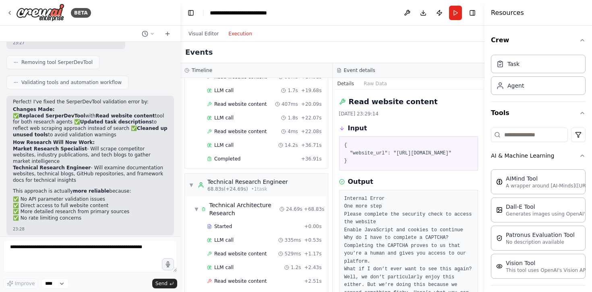
scroll to position [509, 0]
click at [237, 157] on span "Completed" at bounding box center [227, 160] width 26 height 6
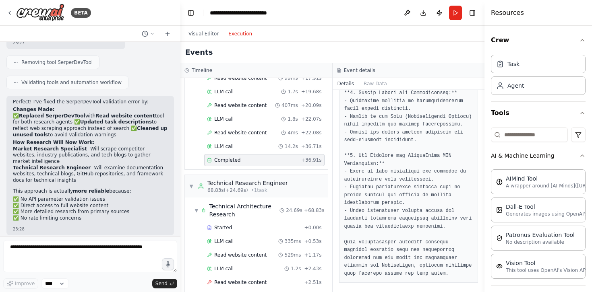
scroll to position [904, 0]
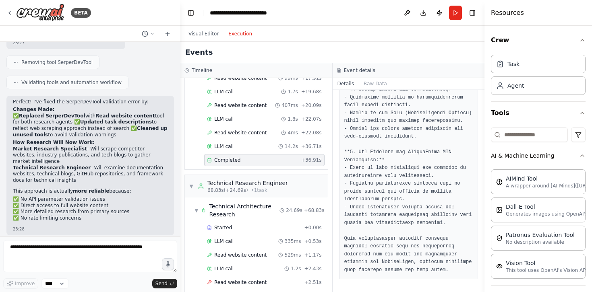
drag, startPoint x: 357, startPoint y: 170, endPoint x: 368, endPoint y: 167, distance: 10.8
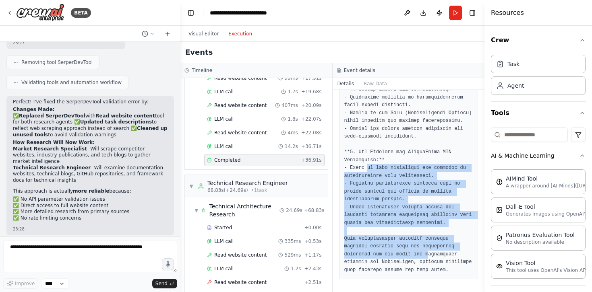
drag, startPoint x: 368, startPoint y: 167, endPoint x: 429, endPoint y: 257, distance: 108.3
drag, startPoint x: 429, startPoint y: 257, endPoint x: 379, endPoint y: 165, distance: 104.5
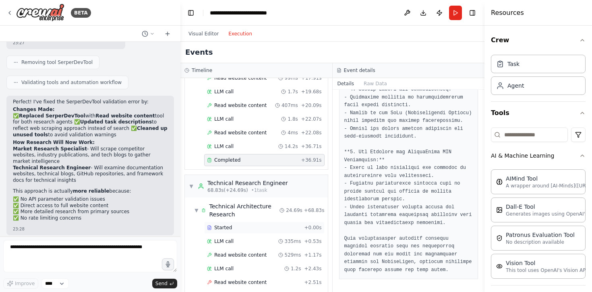
click at [240, 225] on div "Started" at bounding box center [254, 228] width 94 height 6
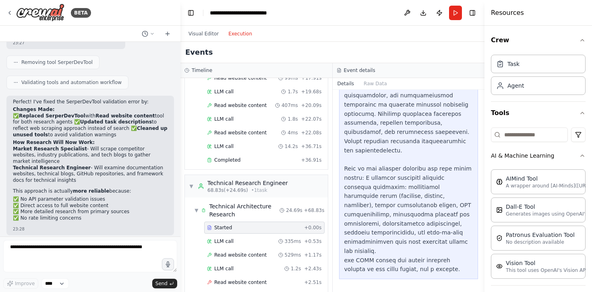
scroll to position [133, 0]
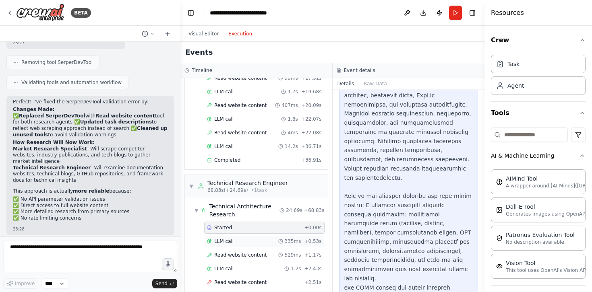
click at [238, 238] on div "LLM call 335ms + 0.53s" at bounding box center [264, 241] width 115 height 6
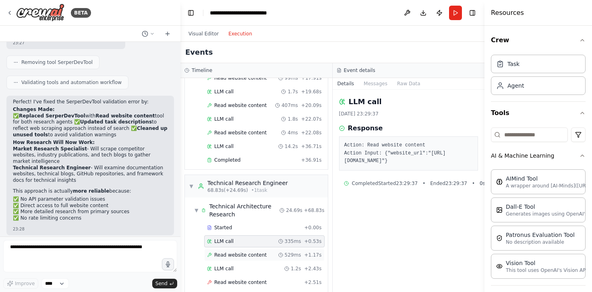
click at [238, 249] on div "Read website content 529ms + 1.17s" at bounding box center [264, 255] width 120 height 12
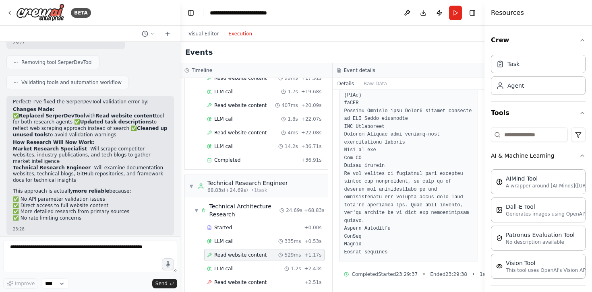
scroll to position [1311, 0]
click at [252, 264] on div "LLM call 1.2s + 2.43s" at bounding box center [264, 269] width 120 height 12
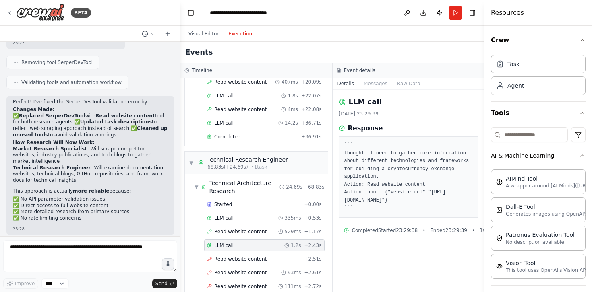
scroll to position [542, 0]
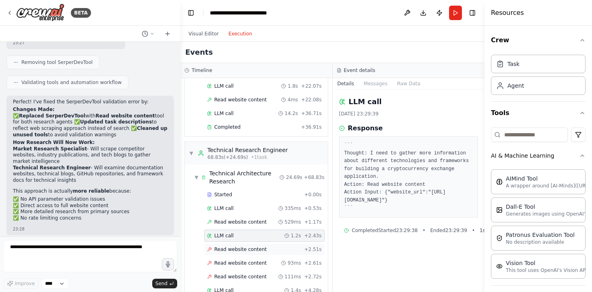
click at [249, 246] on span "Read website content" at bounding box center [240, 249] width 52 height 6
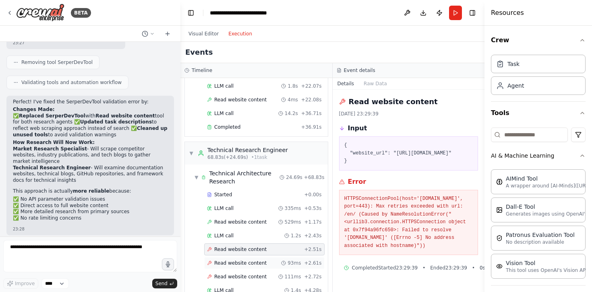
click at [246, 257] on div "Read website content 93ms + 2.61s" at bounding box center [264, 263] width 120 height 12
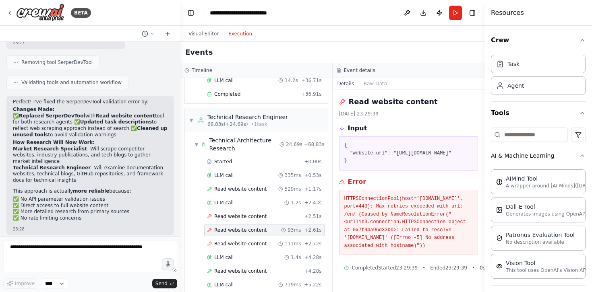
scroll to position [576, 0]
click at [247, 238] on div "Read website content 111ms + 2.72s" at bounding box center [264, 243] width 120 height 12
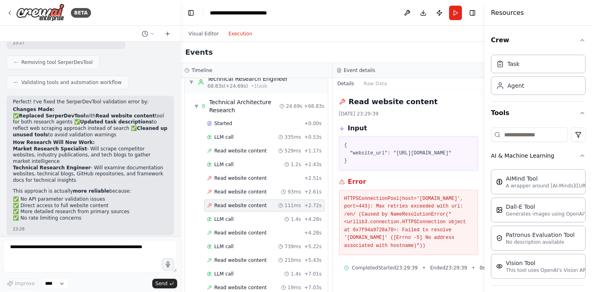
scroll to position [617, 0]
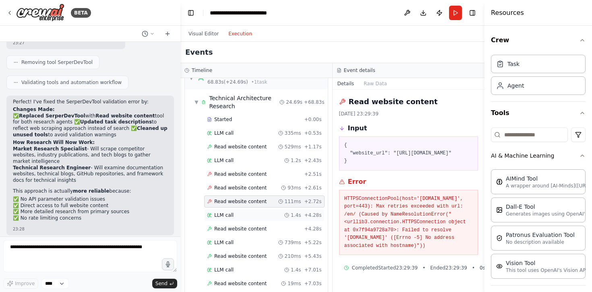
click at [247, 212] on div "LLM call 1.4s + 4.28s" at bounding box center [264, 215] width 120 height 12
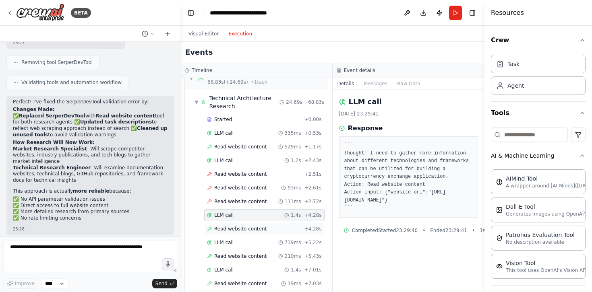
click at [246, 226] on span "Read website content" at bounding box center [240, 229] width 52 height 6
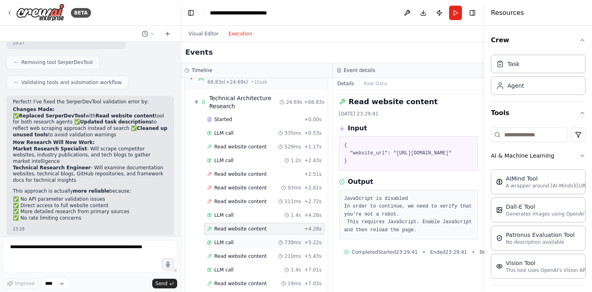
click at [244, 240] on div "LLM call 739ms + 5.22s" at bounding box center [264, 243] width 115 height 6
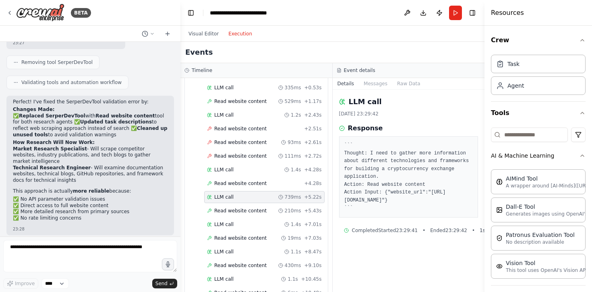
scroll to position [663, 0]
click at [247, 209] on div "Started + 0.00s LLM call 335ms + 0.53s Read website content 529ms + 1.17s LLM c…" at bounding box center [259, 211] width 136 height 287
click at [243, 221] on div "LLM call 1.4s + 7.01s" at bounding box center [264, 224] width 120 height 12
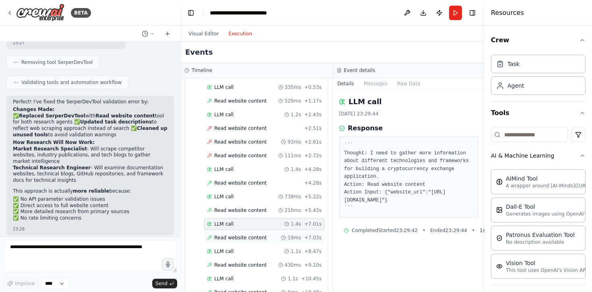
click at [244, 235] on span "Read website content" at bounding box center [240, 238] width 52 height 6
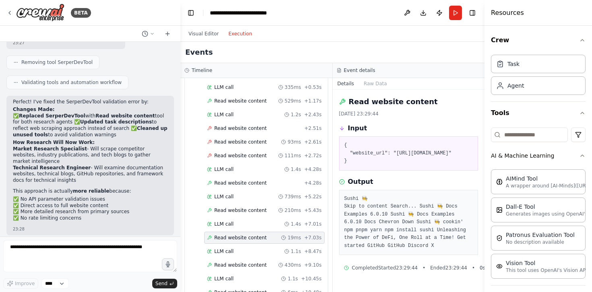
click at [242, 235] on div "Read website content 19ms + 7.03s" at bounding box center [264, 238] width 120 height 12
click at [238, 248] on div "LLM call 1.1s + 8.47s" at bounding box center [264, 251] width 115 height 6
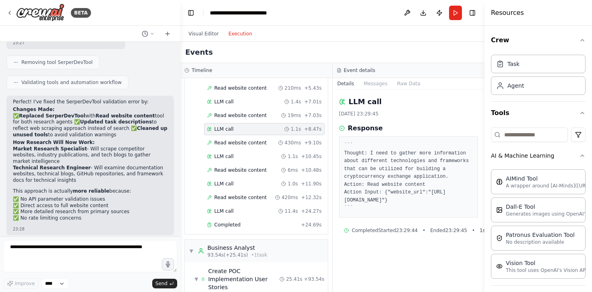
scroll to position [804, 0]
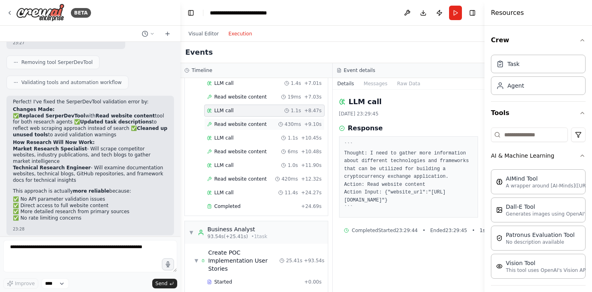
click at [253, 121] on span "Read website content" at bounding box center [240, 124] width 52 height 6
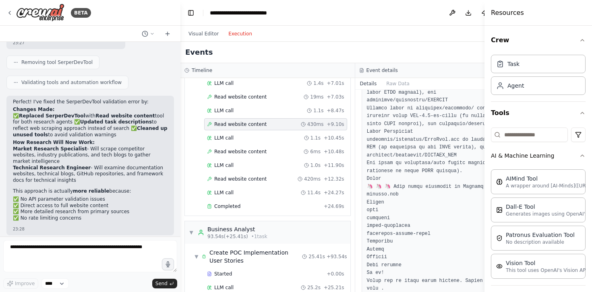
scroll to position [1905, 0]
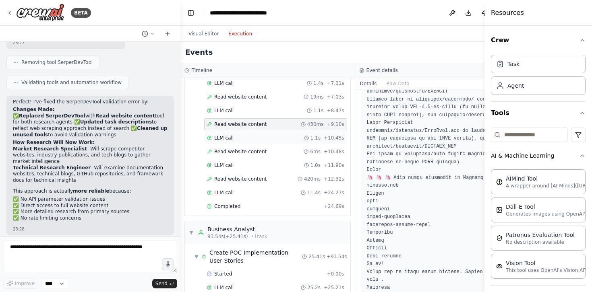
click at [243, 135] on div "LLM call 1.1s + 10.45s" at bounding box center [275, 138] width 137 height 6
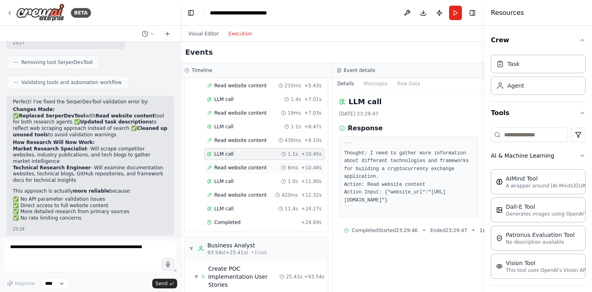
scroll to position [804, 0]
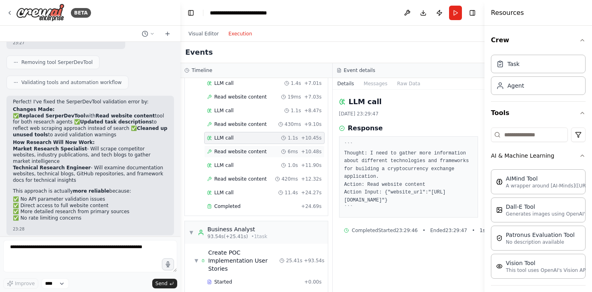
click at [244, 149] on div "Read website content 6ms + 10.48s" at bounding box center [264, 152] width 120 height 12
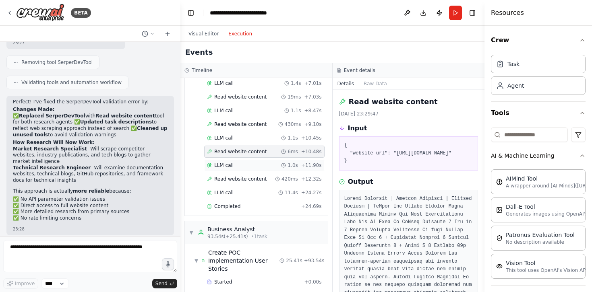
click at [245, 162] on div "LLM call 1.0s + 11.90s" at bounding box center [264, 165] width 115 height 6
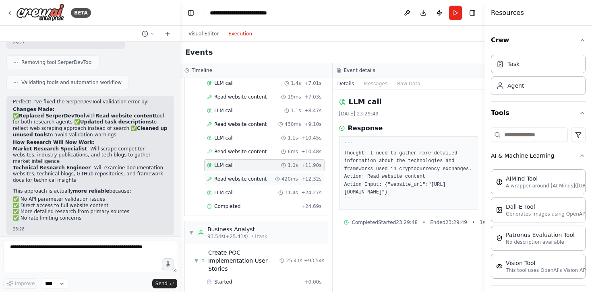
click at [245, 176] on span "Read website content" at bounding box center [240, 179] width 52 height 6
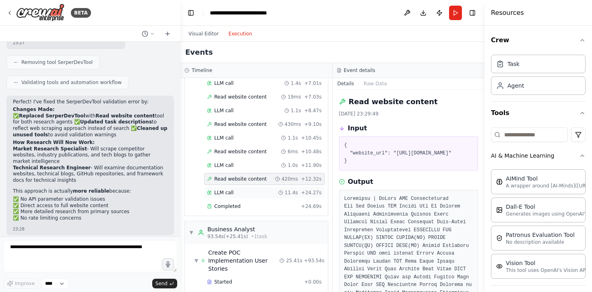
click at [245, 190] on div "LLM call 11.4s + 24.27s" at bounding box center [264, 193] width 115 height 6
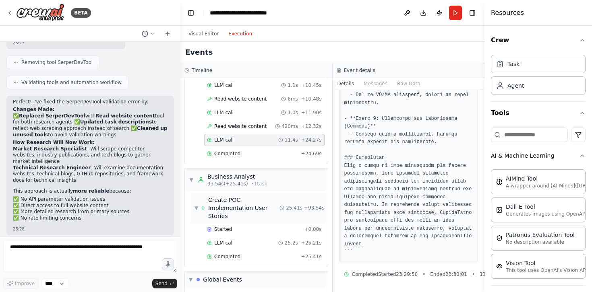
scroll to position [863, 0]
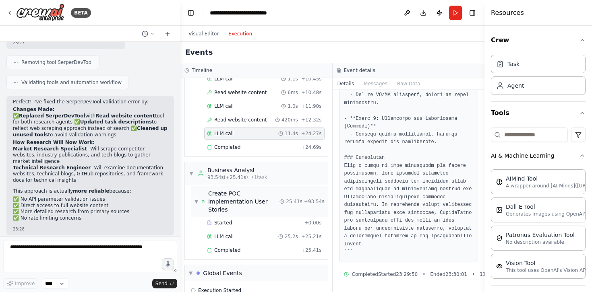
click at [249, 201] on div "Create POC Implementation User Stories" at bounding box center [243, 202] width 71 height 24
click at [247, 144] on div "Completed" at bounding box center [252, 147] width 91 height 6
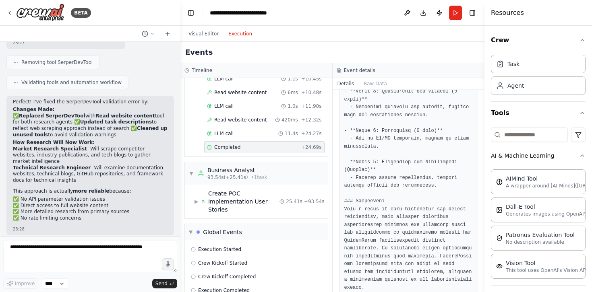
scroll to position [841, 0]
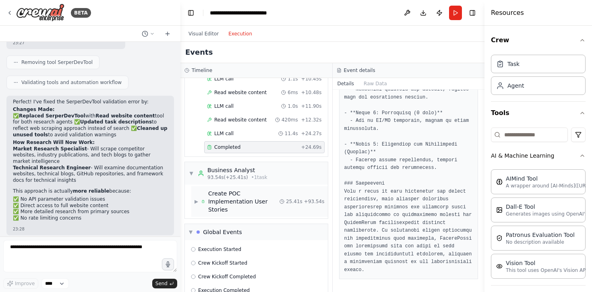
click at [254, 191] on div "Create POC Implementation User Stories" at bounding box center [243, 202] width 71 height 24
click at [236, 247] on span "Completed" at bounding box center [227, 250] width 26 height 6
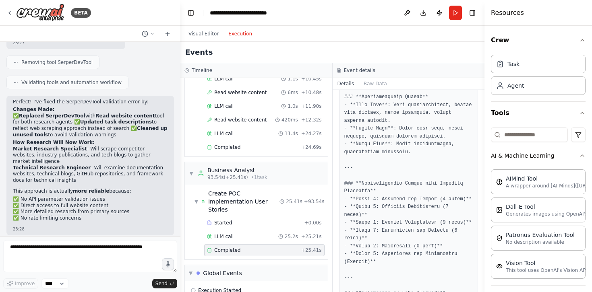
scroll to position [1902, 0]
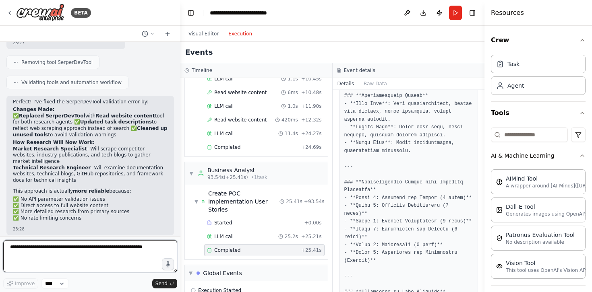
click at [116, 248] on textarea at bounding box center [90, 256] width 174 height 32
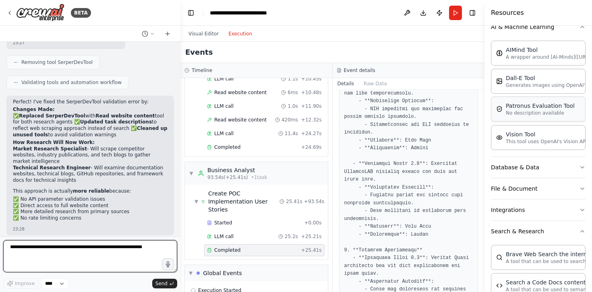
scroll to position [135, 0]
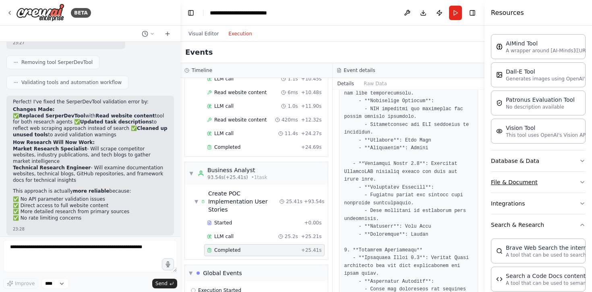
click at [565, 184] on button "File & Document" at bounding box center [538, 182] width 95 height 21
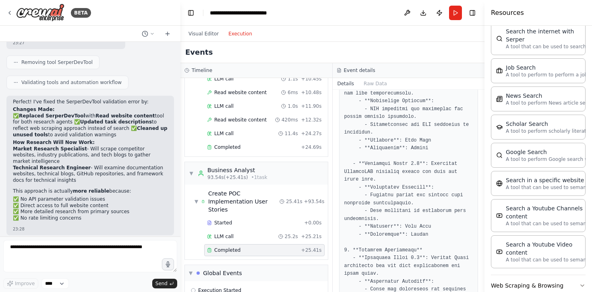
scroll to position [754, 0]
click at [560, 274] on button "Web Scraping & Browsing" at bounding box center [538, 284] width 95 height 21
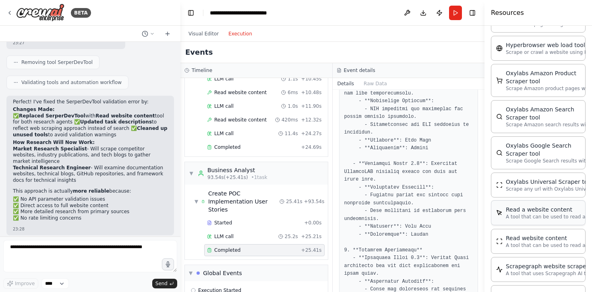
scroll to position [2280, 0]
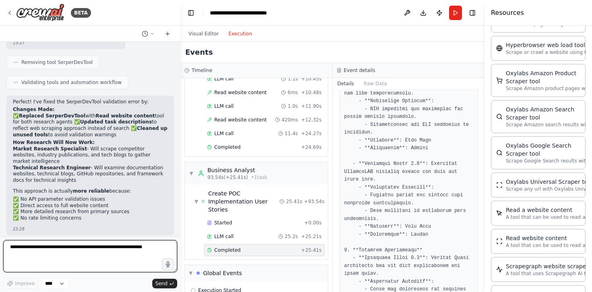
click at [95, 243] on textarea at bounding box center [90, 256] width 174 height 32
click at [94, 251] on textarea at bounding box center [90, 256] width 174 height 32
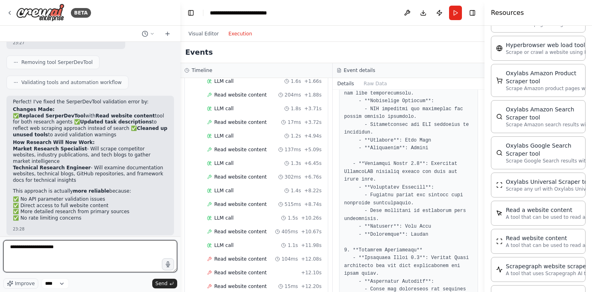
scroll to position [0, 0]
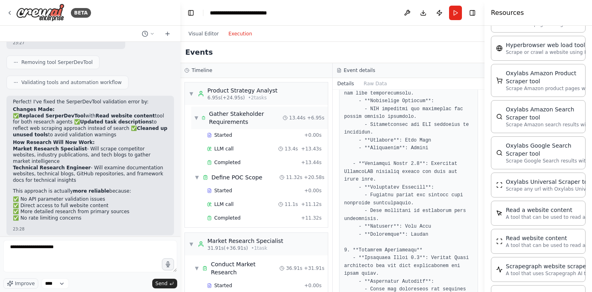
click at [249, 120] on div "Gather Stakeholder Requirements" at bounding box center [246, 118] width 74 height 16
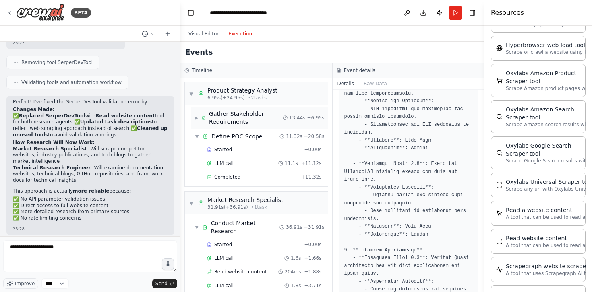
click at [249, 120] on div "Gather Stakeholder Requirements" at bounding box center [246, 118] width 74 height 16
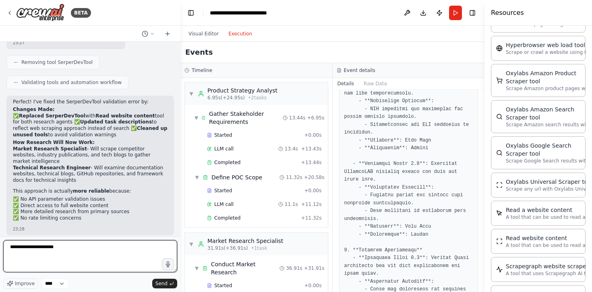
click at [83, 249] on textarea "**********" at bounding box center [90, 256] width 174 height 32
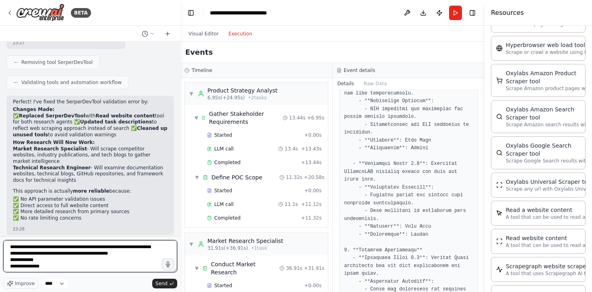
type textarea "**********"
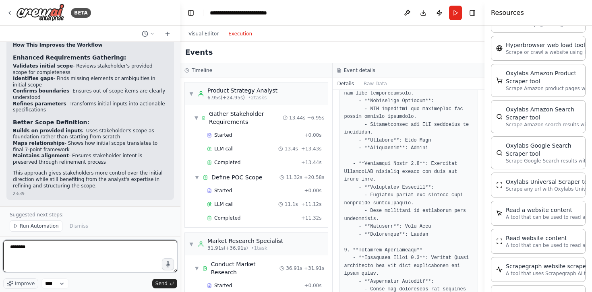
click at [87, 249] on textarea "*******" at bounding box center [90, 256] width 174 height 32
type textarea "**********"
type textarea "*"
type textarea "**********"
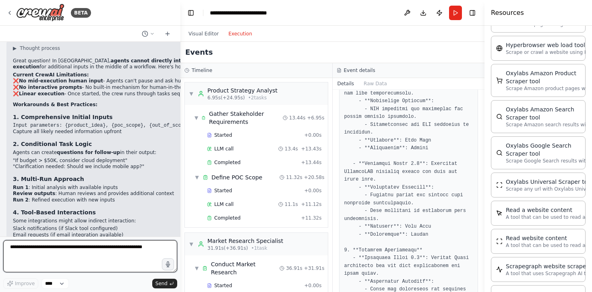
scroll to position [3079, 0]
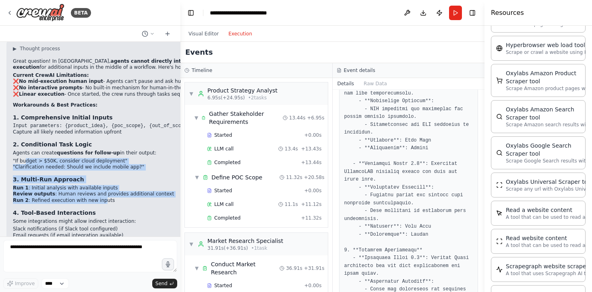
drag, startPoint x: 25, startPoint y: 116, endPoint x: 99, endPoint y: 155, distance: 84.1
click at [99, 155] on div "▶ Thought process Great question! In CrewAI, agents cannot directly interact wi…" at bounding box center [148, 164] width 270 height 238
click at [99, 198] on li "Run 2 : Refined execution with new inputs" at bounding box center [148, 201] width 270 height 6
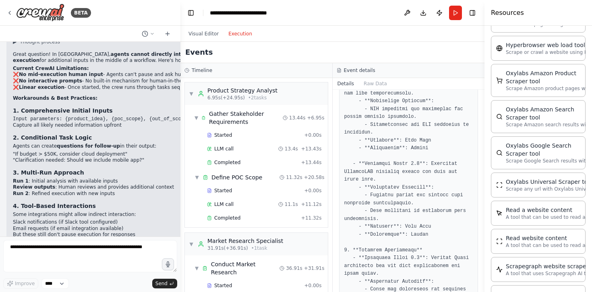
scroll to position [3091, 0]
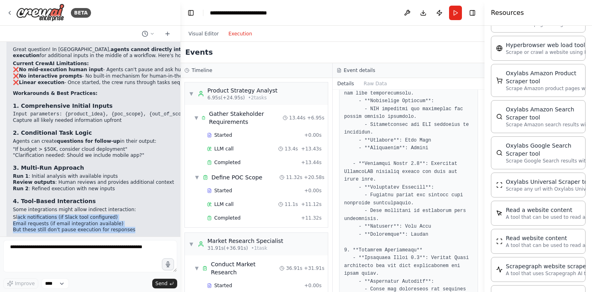
drag, startPoint x: 18, startPoint y: 173, endPoint x: 137, endPoint y: 186, distance: 120.0
click at [137, 215] on ul "Slack notifications (if Slack tool configured) Email requests (if email integra…" at bounding box center [148, 224] width 270 height 19
click at [137, 227] on li "But these still don't pause execution for responses" at bounding box center [148, 230] width 270 height 6
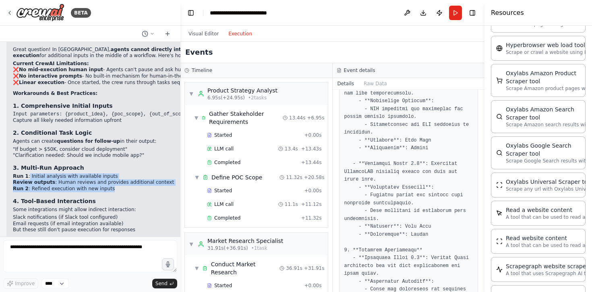
drag, startPoint x: 28, startPoint y: 130, endPoint x: 116, endPoint y: 144, distance: 89.7
click at [116, 174] on ul "Run 1 : Initial analysis with available inputs Review outputs : Human reviews a…" at bounding box center [148, 183] width 270 height 19
click at [116, 186] on li "Run 2 : Refined execution with new inputs" at bounding box center [148, 189] width 270 height 6
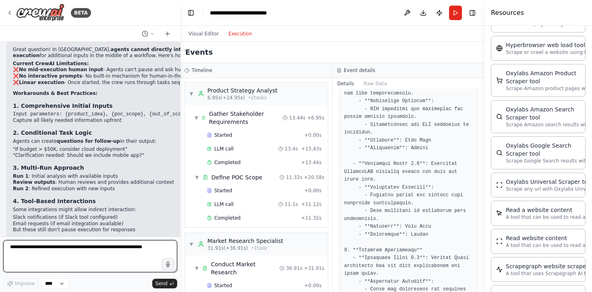
click at [73, 246] on textarea at bounding box center [90, 256] width 174 height 32
type textarea "**********"
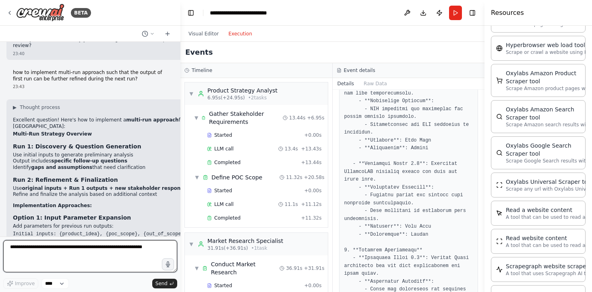
scroll to position [3321, 0]
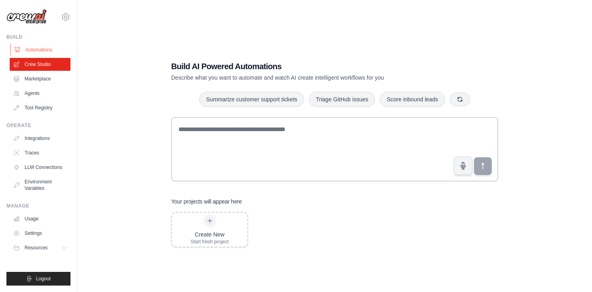
click at [41, 48] on link "Automations" at bounding box center [40, 49] width 61 height 13
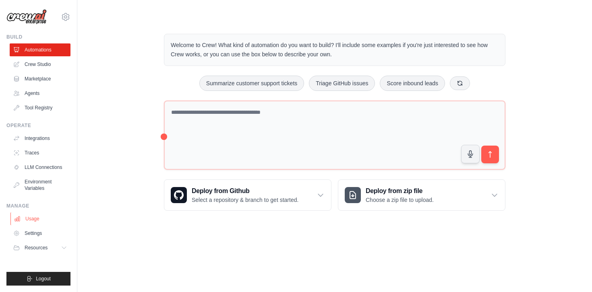
click at [39, 218] on link "Usage" at bounding box center [40, 219] width 61 height 13
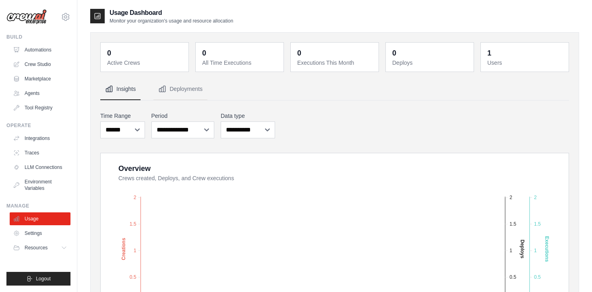
click at [489, 55] on div "1" at bounding box center [489, 53] width 4 height 11
click at [40, 60] on link "Crew Studio" at bounding box center [40, 64] width 61 height 13
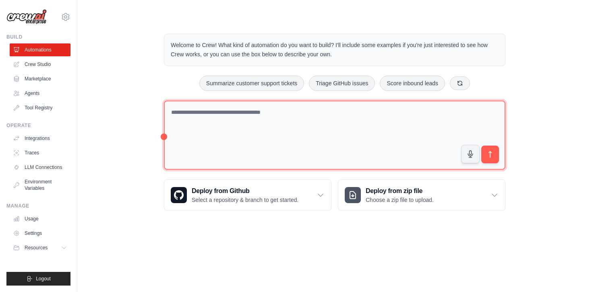
click at [203, 136] on textarea at bounding box center [334, 136] width 341 height 70
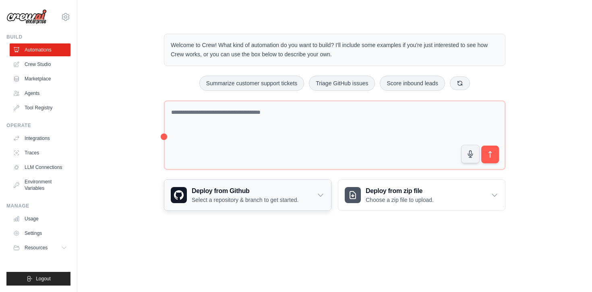
click at [300, 198] on div "Deploy from Github Select a repository & branch to get started." at bounding box center [247, 195] width 167 height 31
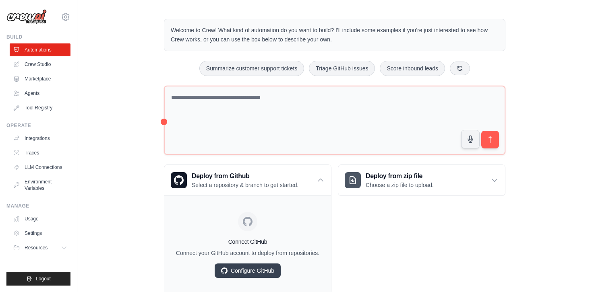
scroll to position [10, 0]
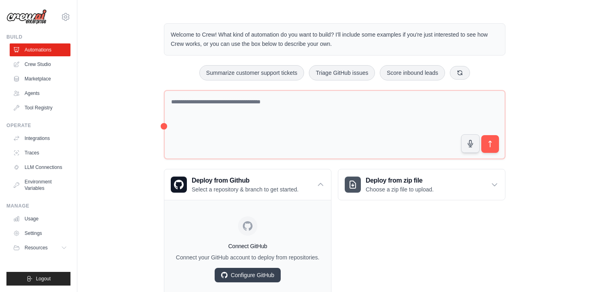
click at [157, 112] on div "Welcome to Crew! What kind of automation do you want to build? I'll include som…" at bounding box center [334, 161] width 361 height 302
click at [39, 217] on link "Usage" at bounding box center [40, 219] width 61 height 13
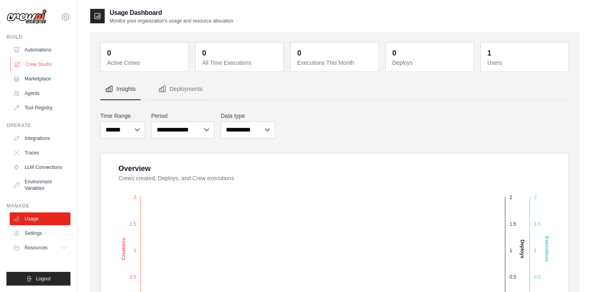
click at [47, 66] on link "Crew Studio" at bounding box center [40, 64] width 61 height 13
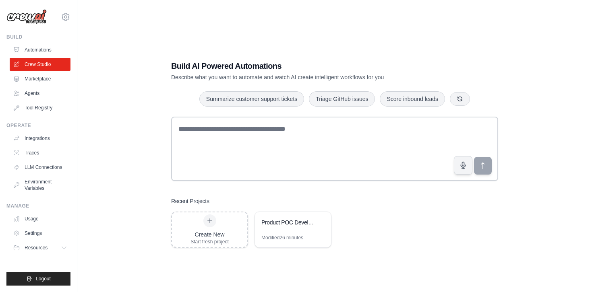
click at [41, 93] on link "Agents" at bounding box center [40, 93] width 61 height 13
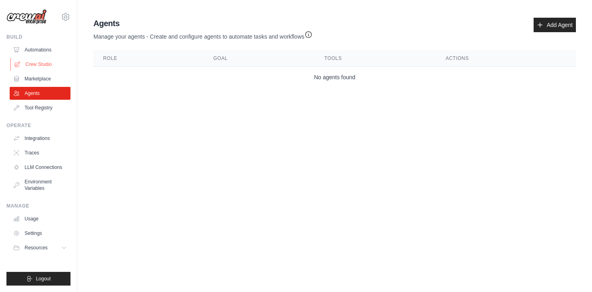
click at [46, 66] on link "Crew Studio" at bounding box center [40, 64] width 61 height 13
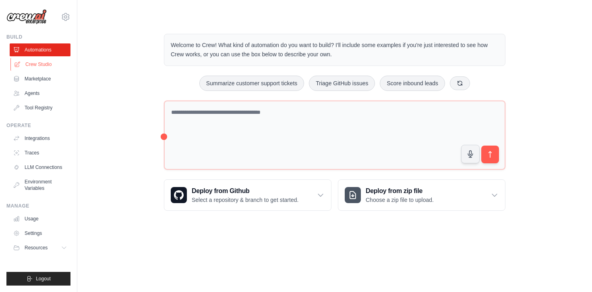
click at [48, 62] on link "Crew Studio" at bounding box center [40, 64] width 61 height 13
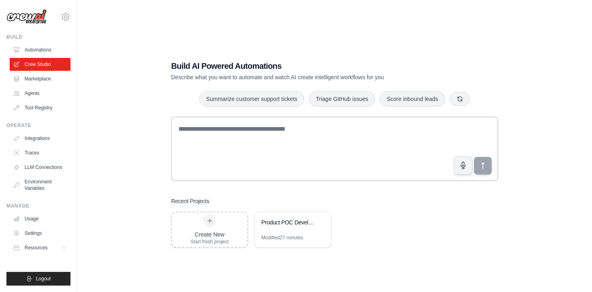
click at [50, 52] on link "Automations" at bounding box center [40, 49] width 61 height 13
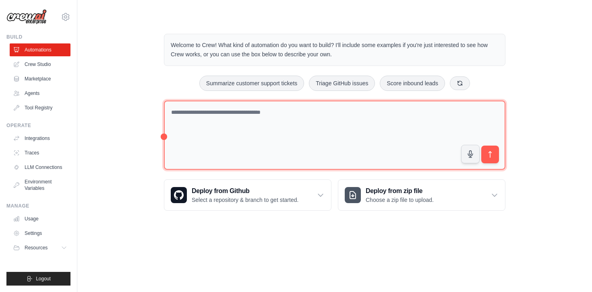
click at [197, 119] on textarea at bounding box center [334, 136] width 341 height 70
type textarea "*"
type textarea "*****"
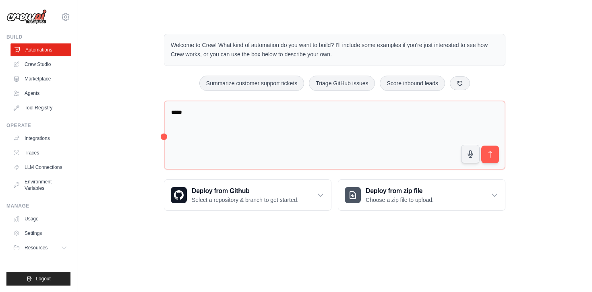
click at [46, 53] on link "Automations" at bounding box center [40, 49] width 61 height 13
click at [43, 70] on link "Crew Studio" at bounding box center [40, 64] width 61 height 13
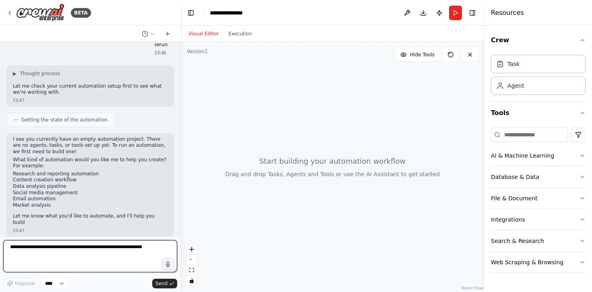
scroll to position [16, 0]
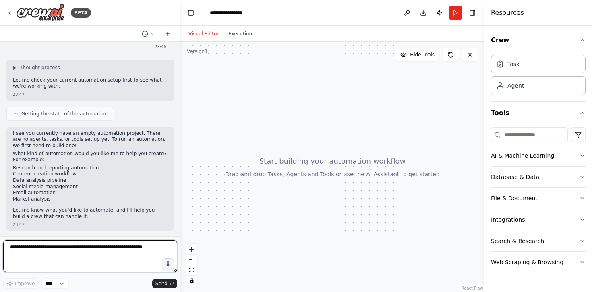
click at [74, 255] on textarea at bounding box center [90, 256] width 174 height 32
click at [54, 256] on textarea at bounding box center [90, 256] width 174 height 32
type textarea "*"
type textarea "**********"
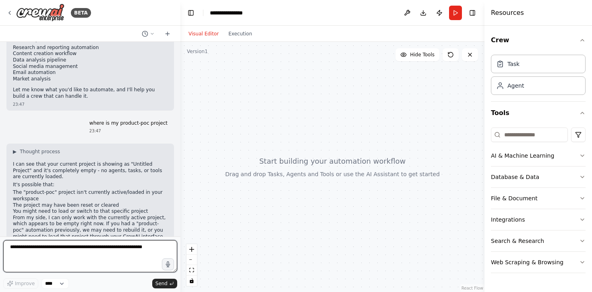
scroll to position [111, 0]
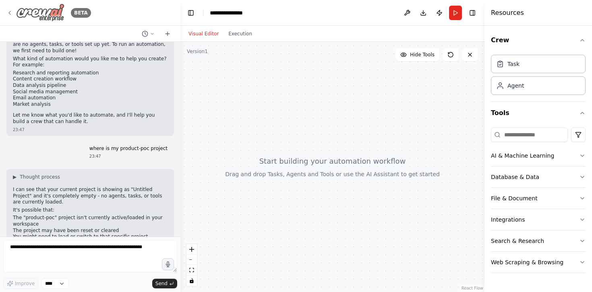
click at [13, 9] on div "BETA" at bounding box center [48, 13] width 85 height 18
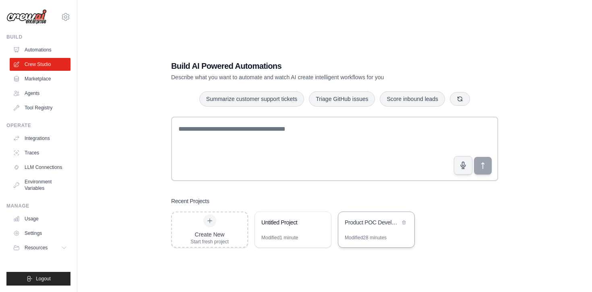
click at [374, 230] on div "Product POC Development Crew" at bounding box center [376, 223] width 76 height 23
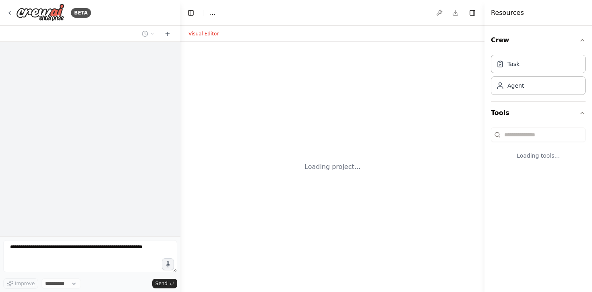
select select "****"
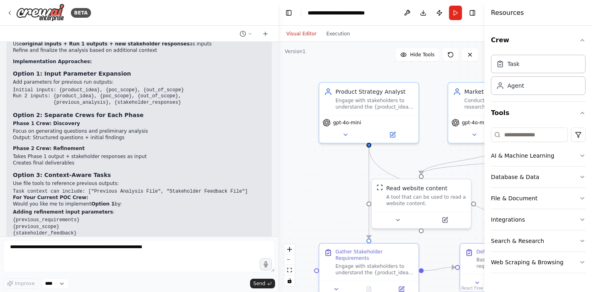
scroll to position [3043, 0]
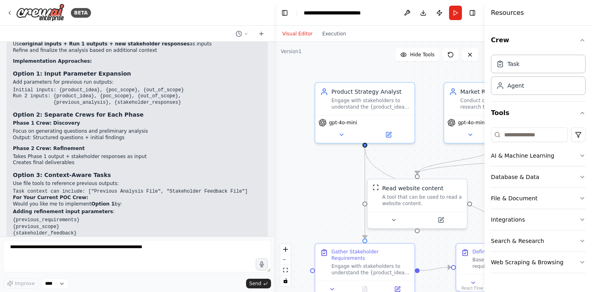
drag, startPoint x: 177, startPoint y: 127, endPoint x: 274, endPoint y: 120, distance: 97.2
click at [274, 120] on div "BETA Hello! I'm the CrewAI assistant. What kind of automation do you want to bu…" at bounding box center [296, 146] width 592 height 292
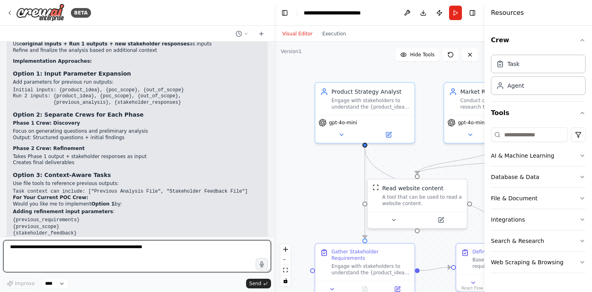
click at [124, 248] on textarea at bounding box center [137, 256] width 268 height 32
click at [71, 253] on textarea at bounding box center [137, 256] width 268 height 32
type textarea "*"
type textarea "**********"
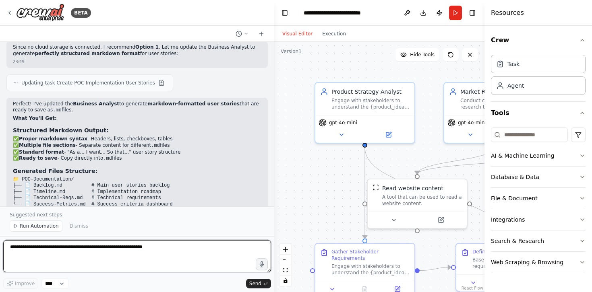
scroll to position [3633, 0]
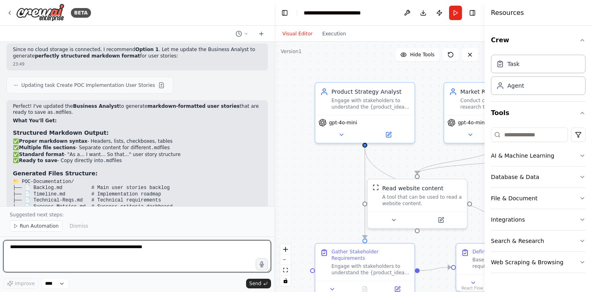
click at [165, 248] on textarea at bounding box center [137, 256] width 268 height 32
type textarea "*"
type textarea "**********"
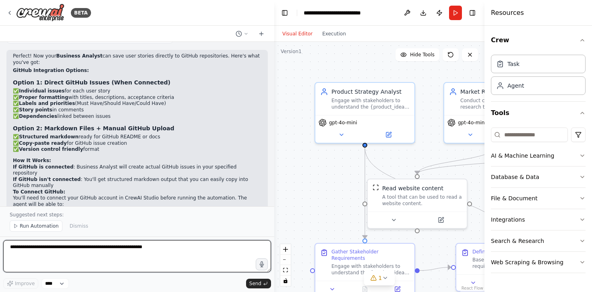
scroll to position [4158, 0]
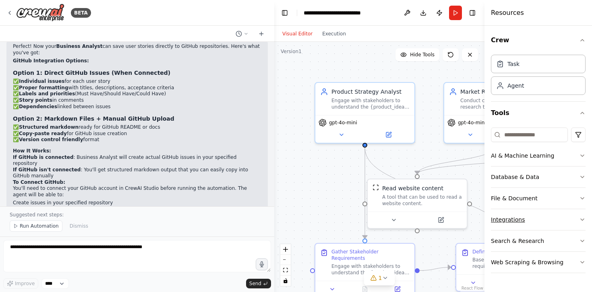
click at [538, 221] on button "Integrations" at bounding box center [538, 219] width 95 height 21
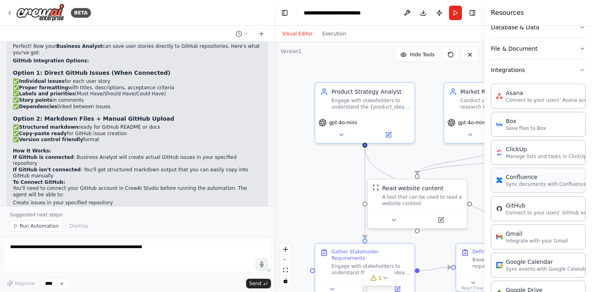
scroll to position [151, 0]
click at [529, 212] on p "Connect to your users’ GitHub accounts" at bounding box center [550, 212] width 89 height 6
click at [519, 205] on div "GitHub" at bounding box center [550, 205] width 89 height 8
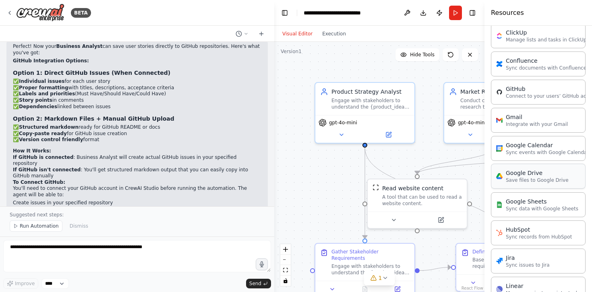
scroll to position [264, 0]
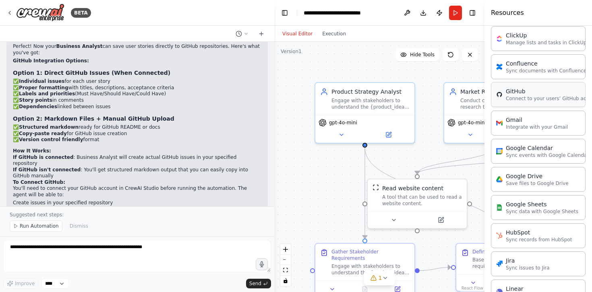
click at [532, 94] on div "GitHub" at bounding box center [550, 91] width 89 height 8
click at [533, 93] on div "GitHub" at bounding box center [550, 91] width 89 height 8
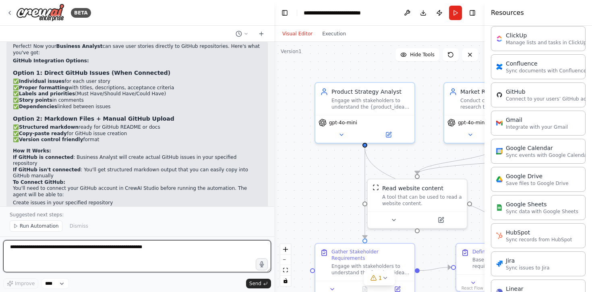
click at [171, 254] on textarea at bounding box center [137, 256] width 268 height 32
type textarea "**********"
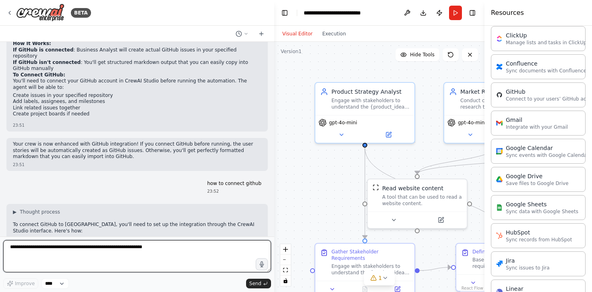
scroll to position [4266, 0]
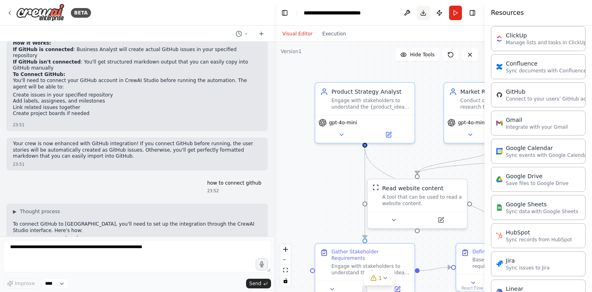
click at [424, 13] on button "Download" at bounding box center [423, 13] width 13 height 14
click at [543, 10] on div "Resources" at bounding box center [538, 13] width 108 height 26
click at [407, 14] on button at bounding box center [407, 13] width 13 height 14
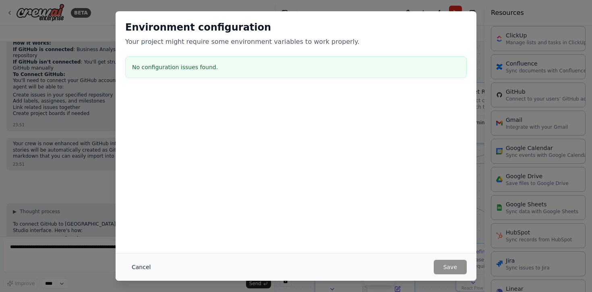
click at [142, 264] on button "Cancel" at bounding box center [141, 267] width 32 height 14
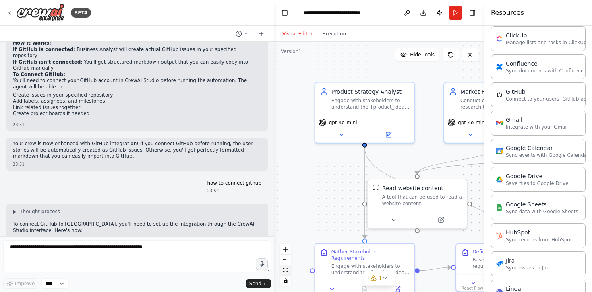
click at [283, 271] on icon "fit view" at bounding box center [285, 270] width 5 height 4
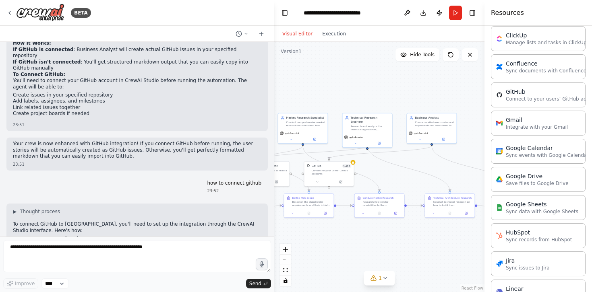
click at [451, 230] on div ".deletable-edge-delete-btn { width: 20px; height: 20px; border: 0px solid #ffff…" at bounding box center [379, 167] width 210 height 250
drag, startPoint x: 451, startPoint y: 230, endPoint x: 315, endPoint y: 230, distance: 136.5
click at [315, 230] on div ".deletable-edge-delete-btn { width: 20px; height: 20px; border: 0px solid #ffff…" at bounding box center [379, 167] width 210 height 250
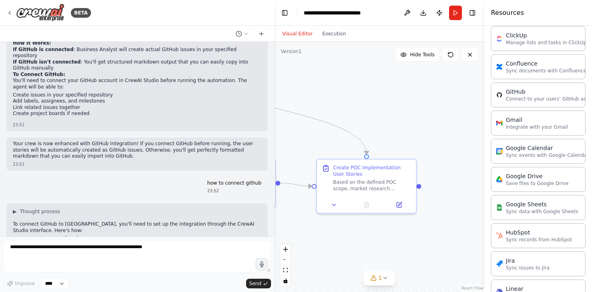
drag, startPoint x: 438, startPoint y: 237, endPoint x: 348, endPoint y: 236, distance: 89.8
click at [349, 236] on div ".deletable-edge-delete-btn { width: 20px; height: 20px; border: 0px solid #ffff…" at bounding box center [379, 167] width 210 height 250
click at [372, 166] on div "Create POC Implementation User Stories" at bounding box center [369, 167] width 78 height 13
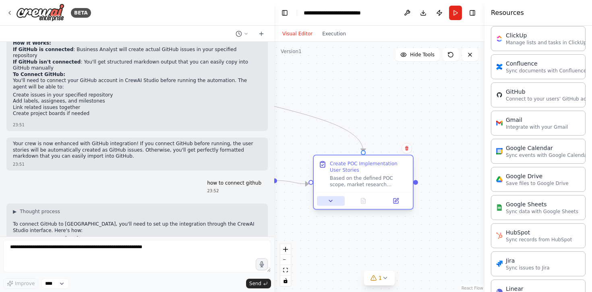
click at [329, 203] on icon at bounding box center [330, 201] width 6 height 6
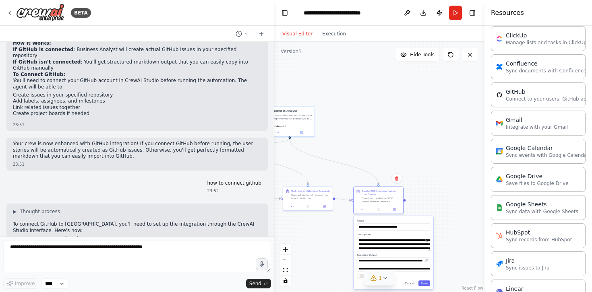
click at [382, 278] on icon at bounding box center [385, 278] width 6 height 6
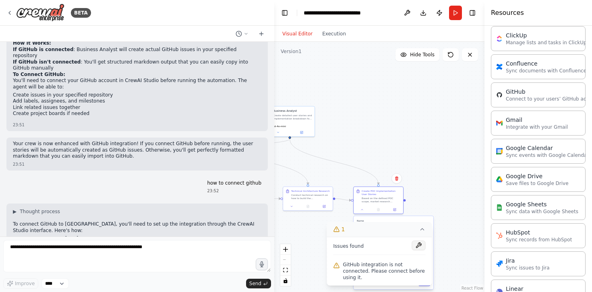
click at [420, 245] on button at bounding box center [419, 246] width 14 height 10
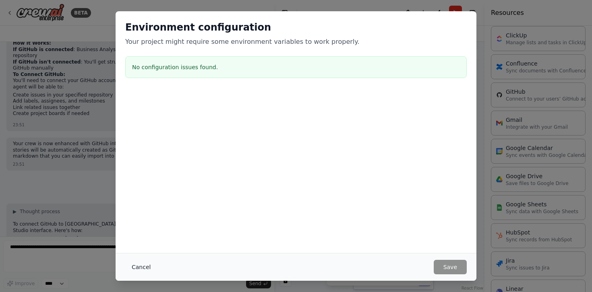
click at [141, 271] on button "Cancel" at bounding box center [141, 267] width 32 height 14
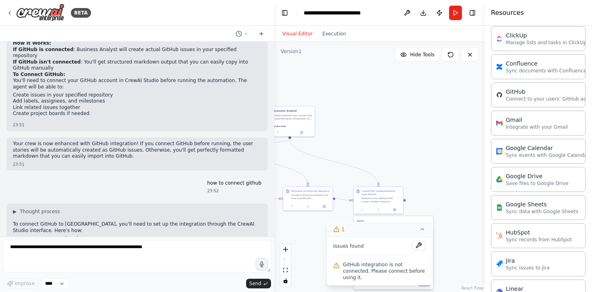
click at [421, 234] on button "1" at bounding box center [379, 229] width 105 height 15
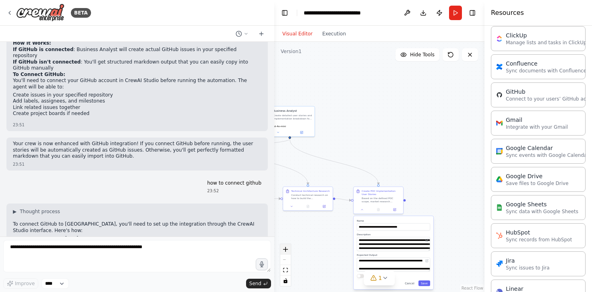
click at [286, 251] on icon "zoom in" at bounding box center [285, 249] width 5 height 5
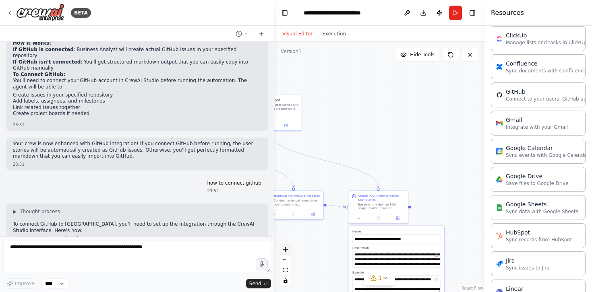
click at [286, 251] on icon "zoom in" at bounding box center [285, 249] width 5 height 5
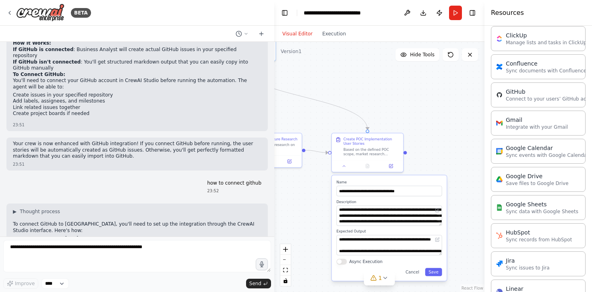
drag, startPoint x: 459, startPoint y: 211, endPoint x: 446, endPoint y: 147, distance: 64.9
click at [447, 147] on div ".deletable-edge-delete-btn { width: 20px; height: 20px; border: 0px solid #ffff…" at bounding box center [379, 167] width 210 height 250
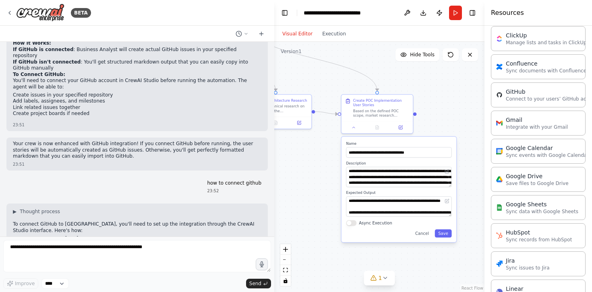
drag, startPoint x: 436, startPoint y: 139, endPoint x: 441, endPoint y: 98, distance: 41.3
click at [443, 99] on div ".deletable-edge-delete-btn { width: 20px; height: 20px; border: 0px solid #ffff…" at bounding box center [379, 167] width 210 height 250
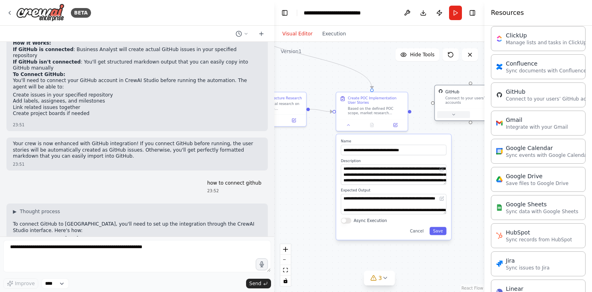
click at [453, 116] on icon at bounding box center [453, 114] width 5 height 5
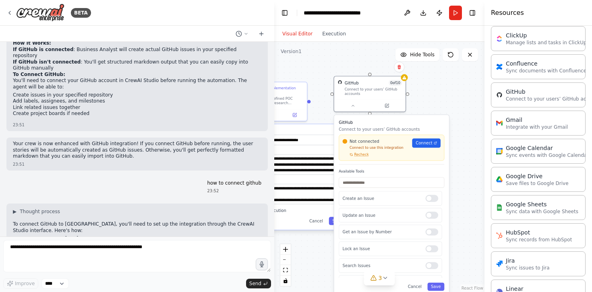
drag, startPoint x: 405, startPoint y: 253, endPoint x: 304, endPoint y: 242, distance: 102.0
click at [304, 242] on div ".deletable-edge-delete-btn { width: 20px; height: 20px; border: 0px solid #ffff…" at bounding box center [379, 167] width 210 height 250
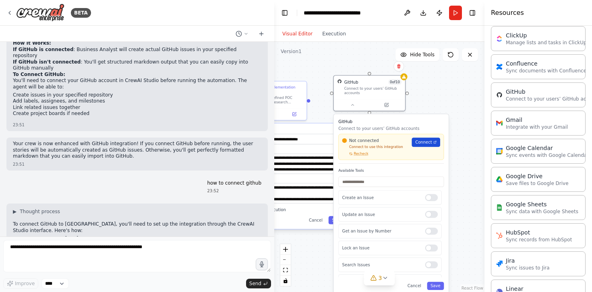
click at [422, 144] on span "Connect" at bounding box center [423, 143] width 17 height 6
click at [430, 198] on div at bounding box center [431, 197] width 13 height 7
click at [434, 198] on div at bounding box center [431, 197] width 13 height 7
click at [363, 158] on div "Not connected Connect to use this integration Recheck Connect" at bounding box center [390, 147] width 105 height 26
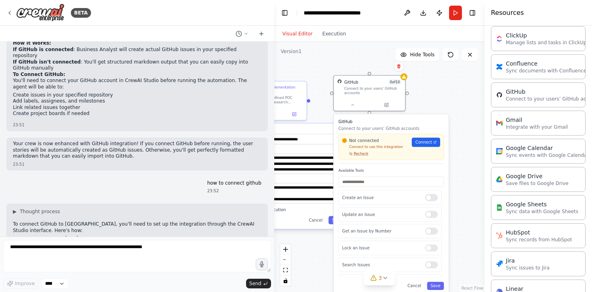
click at [362, 156] on span "Recheck" at bounding box center [361, 154] width 14 height 5
click at [422, 142] on span "Connect" at bounding box center [423, 143] width 17 height 6
click at [361, 155] on span "Recheck" at bounding box center [361, 154] width 14 height 5
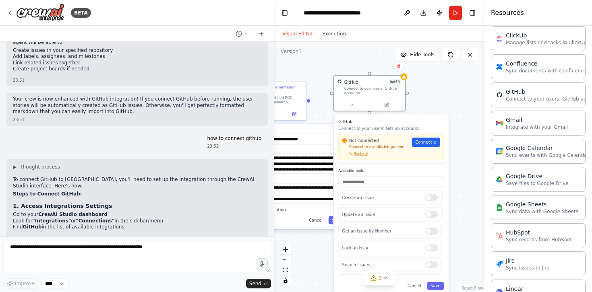
scroll to position [4315, 0]
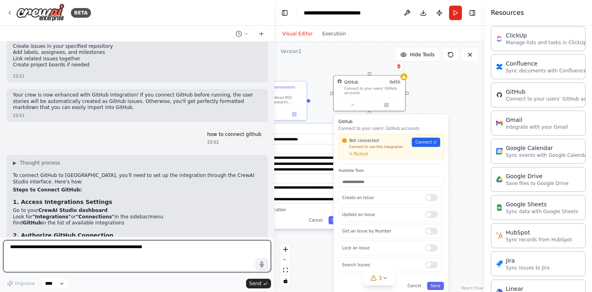
click at [153, 249] on textarea at bounding box center [137, 256] width 268 height 32
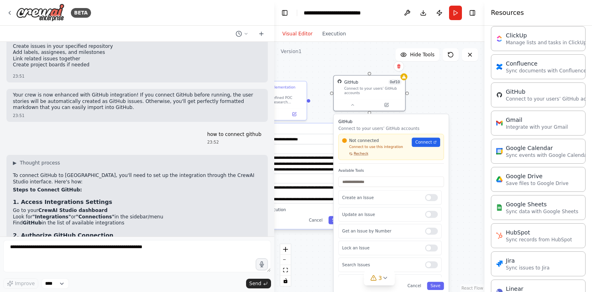
click at [362, 155] on span "Recheck" at bounding box center [361, 154] width 14 height 5
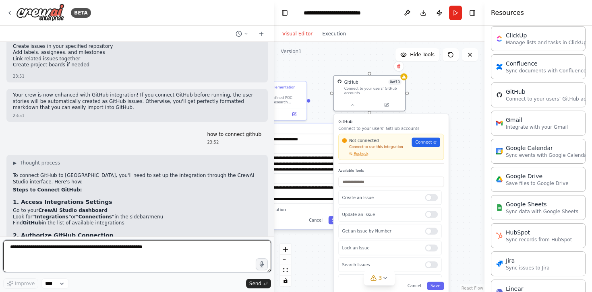
click at [60, 253] on textarea at bounding box center [137, 256] width 268 height 32
type textarea "**********"
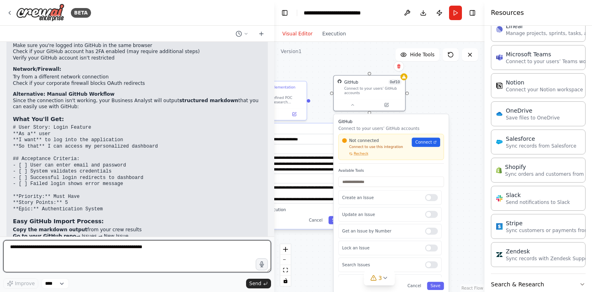
scroll to position [4904, 0]
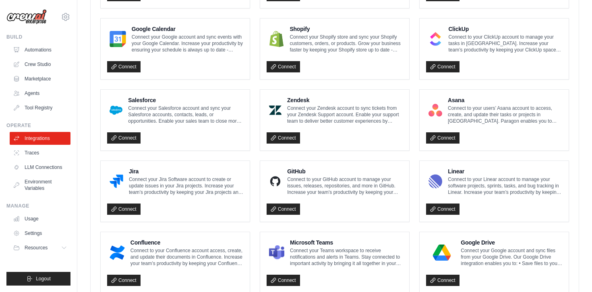
scroll to position [366, 0]
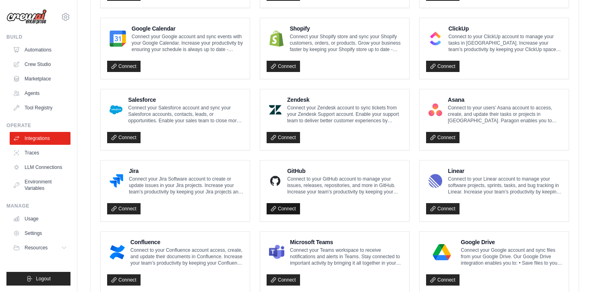
click at [290, 207] on link "Connect" at bounding box center [283, 208] width 33 height 11
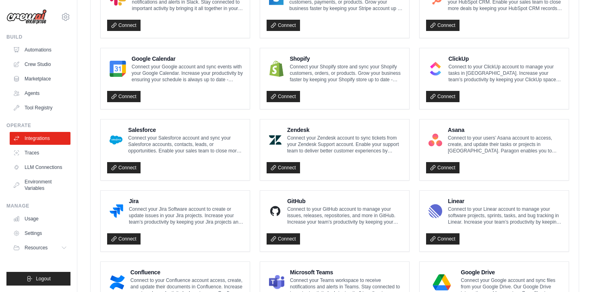
scroll to position [366, 0]
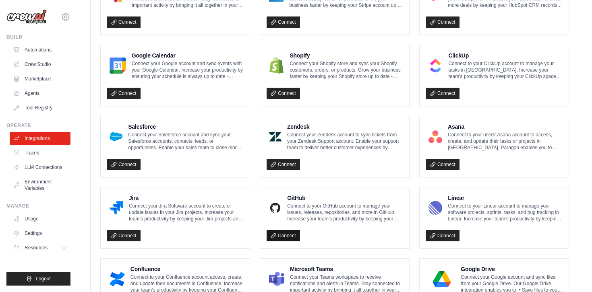
click at [287, 235] on link "Connect" at bounding box center [283, 235] width 33 height 11
click at [286, 240] on link "Connect" at bounding box center [283, 235] width 33 height 11
click at [291, 234] on link "Connect" at bounding box center [283, 235] width 33 height 11
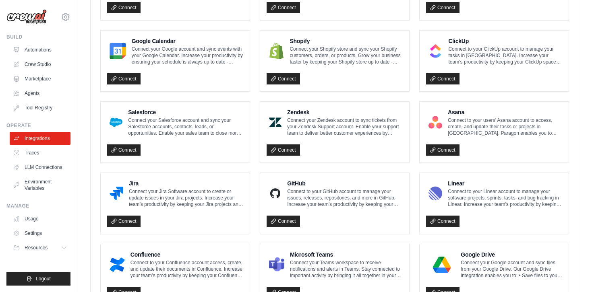
scroll to position [387, 0]
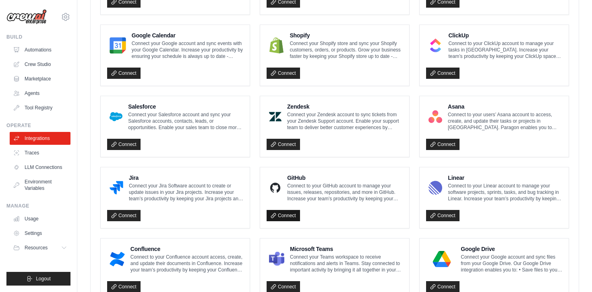
drag, startPoint x: 285, startPoint y: 218, endPoint x: 289, endPoint y: 214, distance: 5.7
click at [289, 214] on link "Connect" at bounding box center [283, 215] width 33 height 11
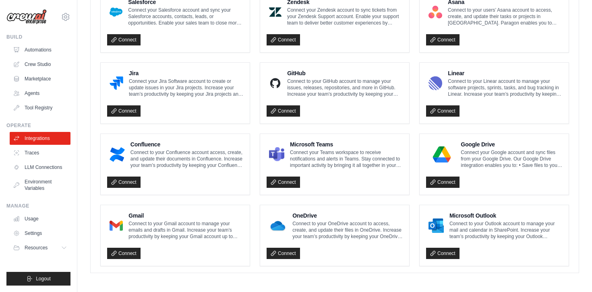
scroll to position [0, 0]
